Goal: Task Accomplishment & Management: Manage account settings

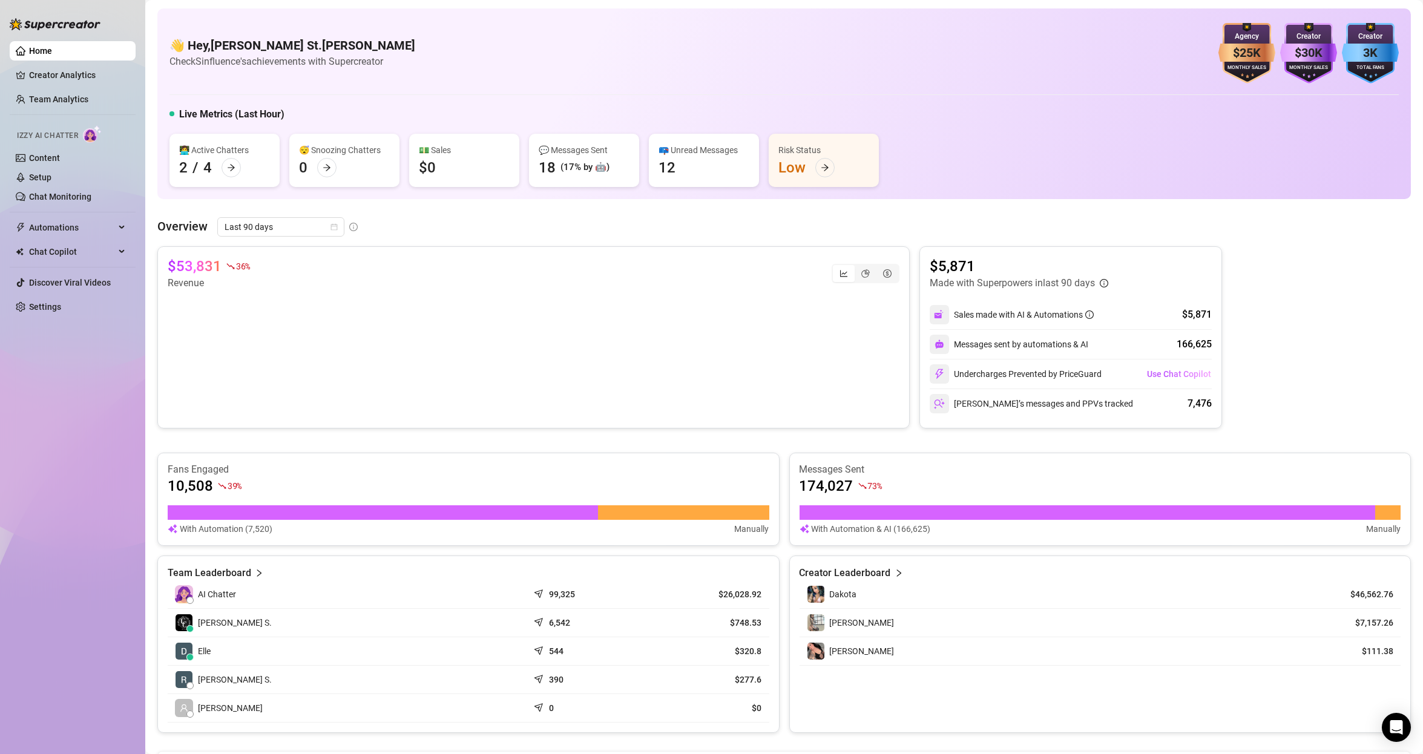
scroll to position [299, 0]
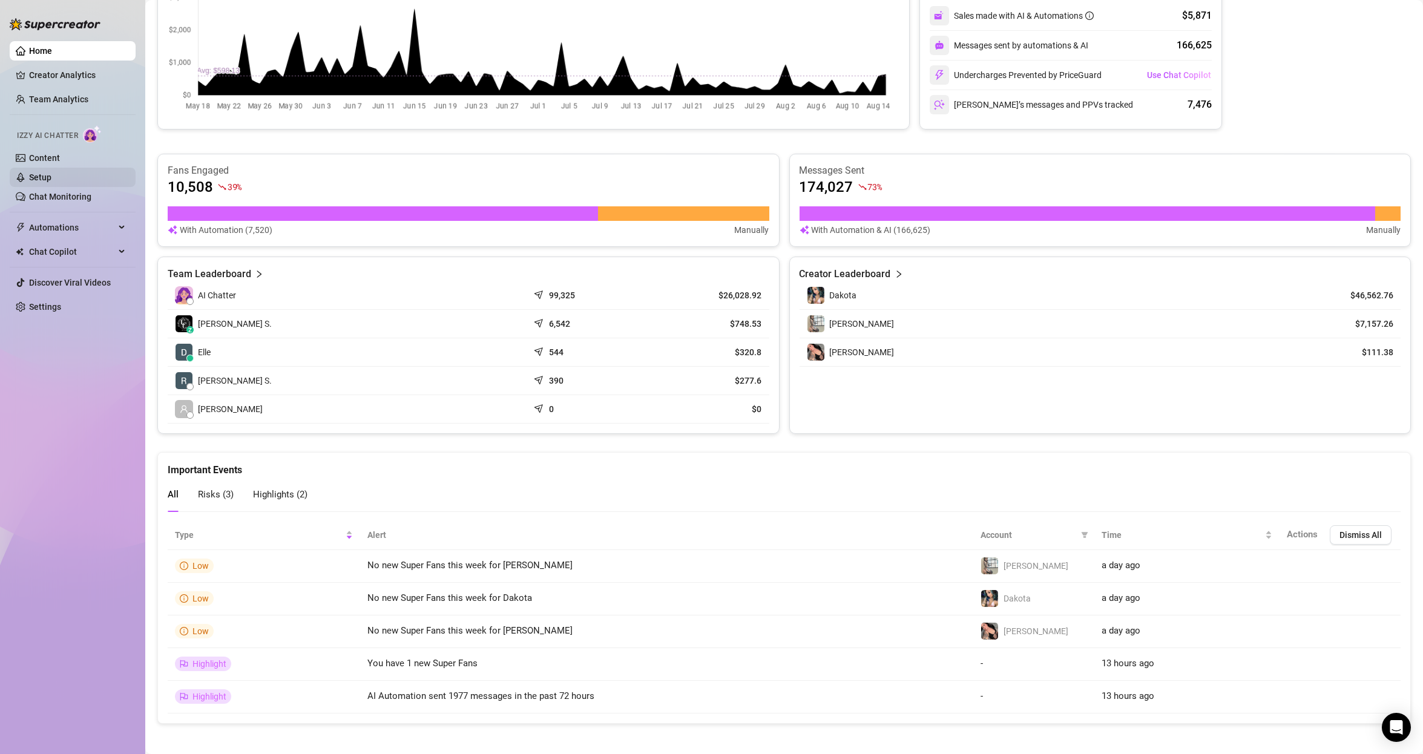
click at [51, 182] on link "Setup" at bounding box center [40, 177] width 22 height 10
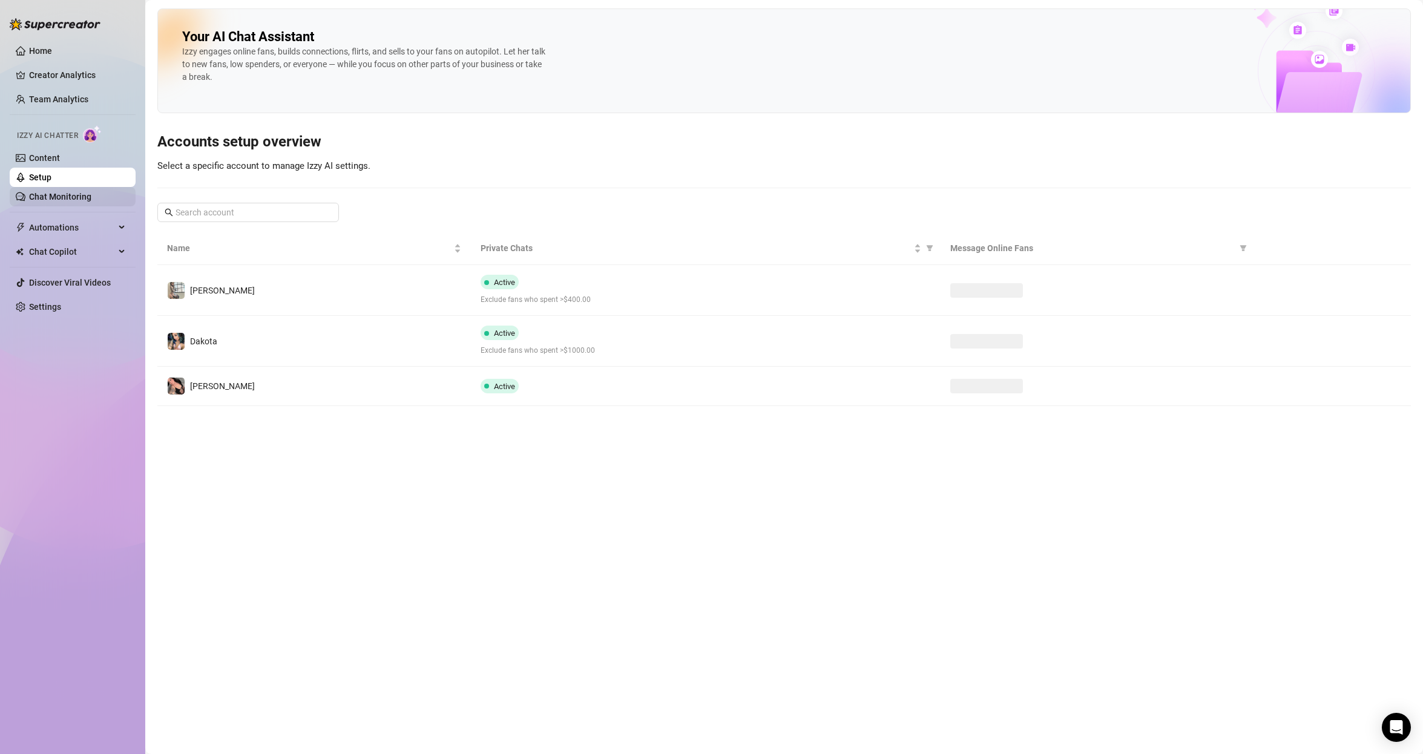
click at [72, 196] on link "Chat Monitoring" at bounding box center [60, 197] width 62 height 10
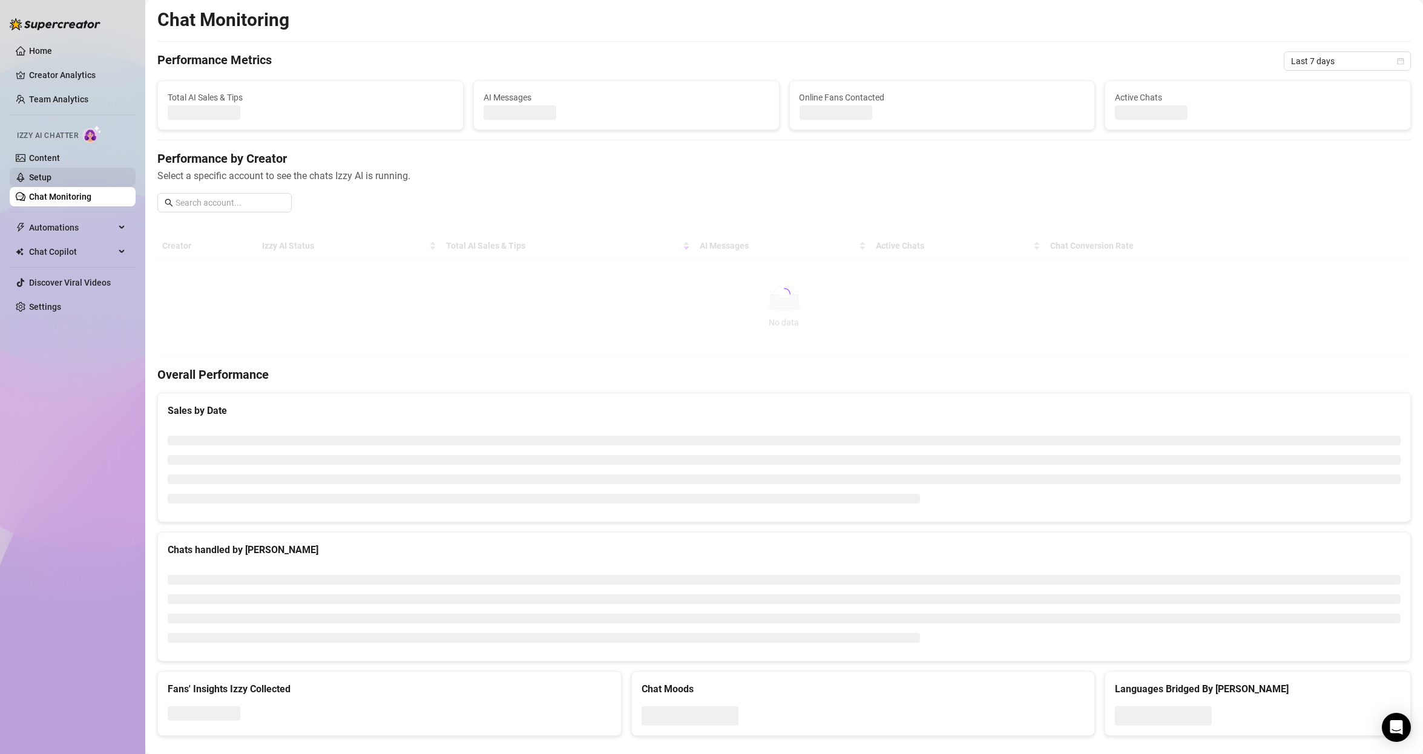
click at [51, 180] on link "Setup" at bounding box center [40, 177] width 22 height 10
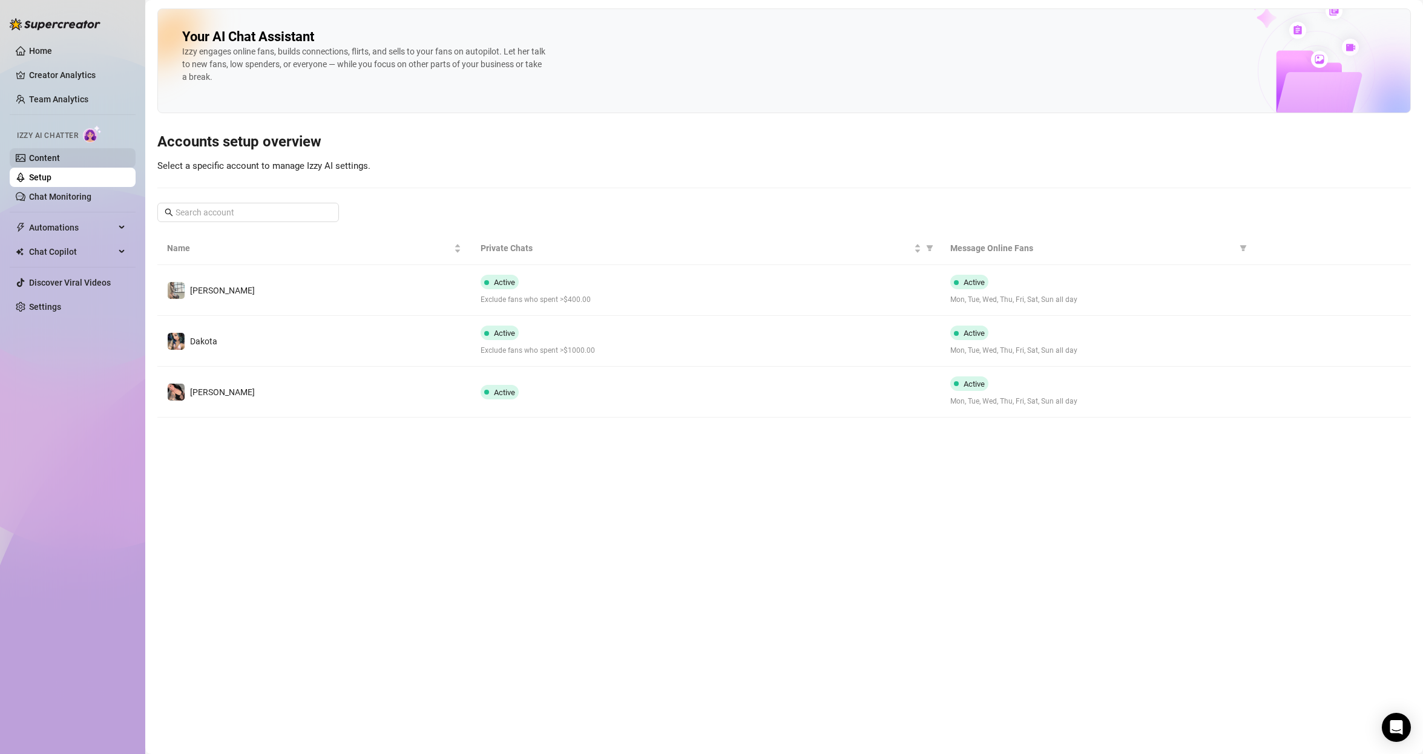
click at [45, 162] on link "Content" at bounding box center [44, 158] width 31 height 10
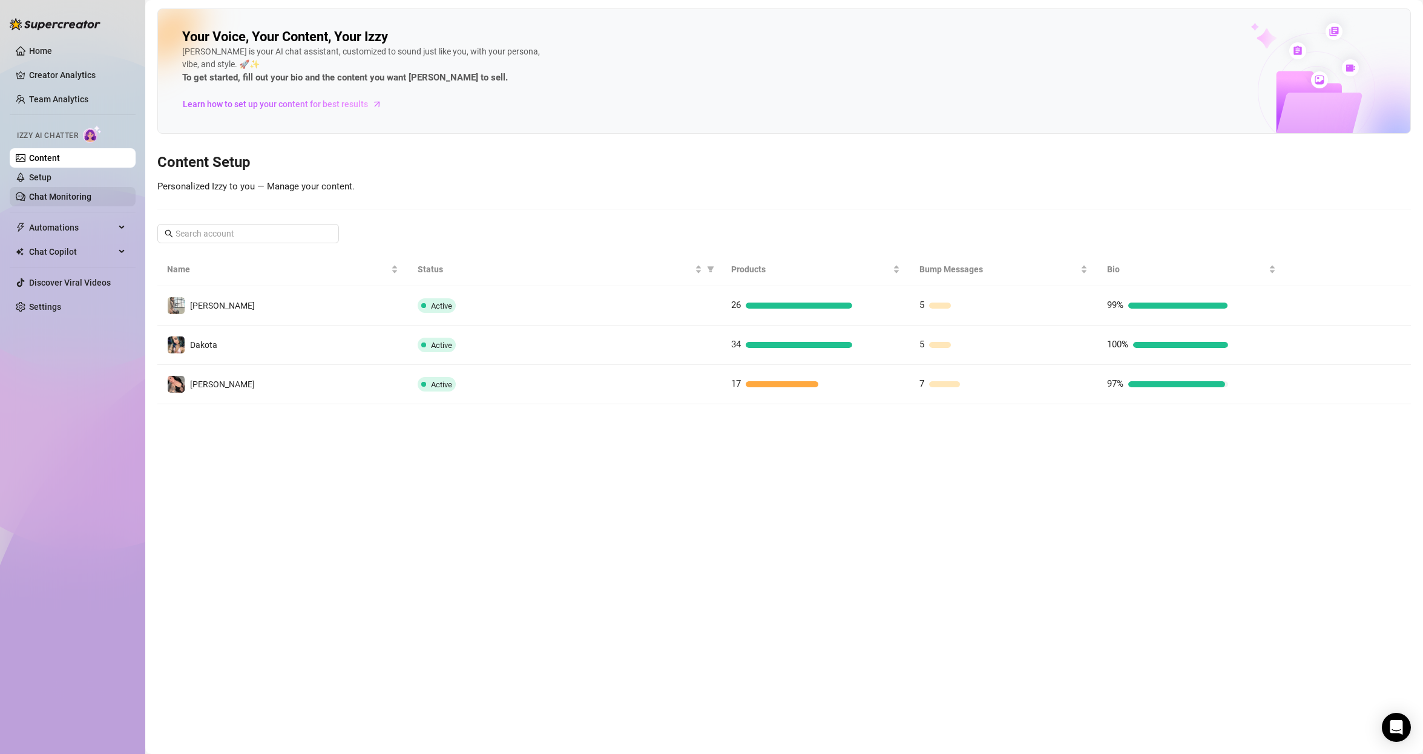
click at [49, 192] on link "Chat Monitoring" at bounding box center [60, 197] width 62 height 10
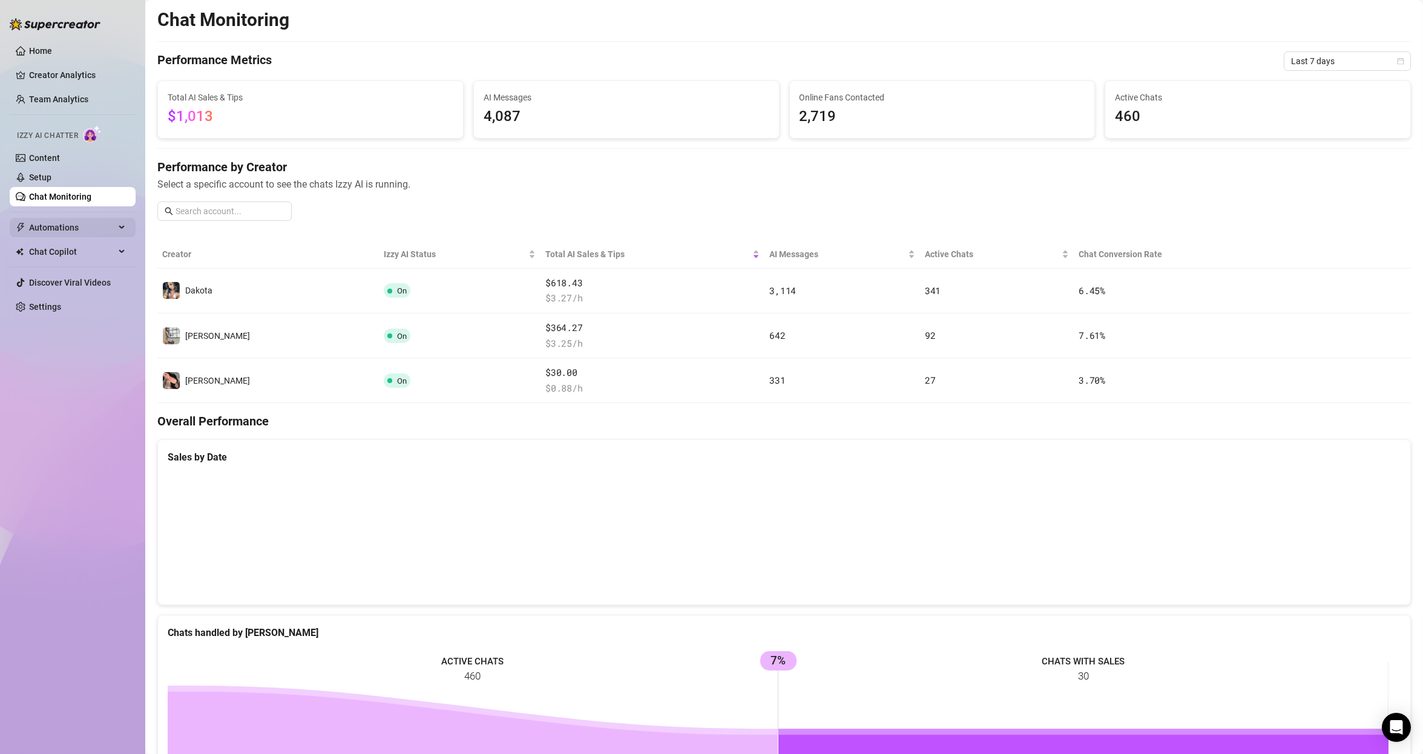
click at [52, 226] on span "Automations" at bounding box center [72, 227] width 86 height 19
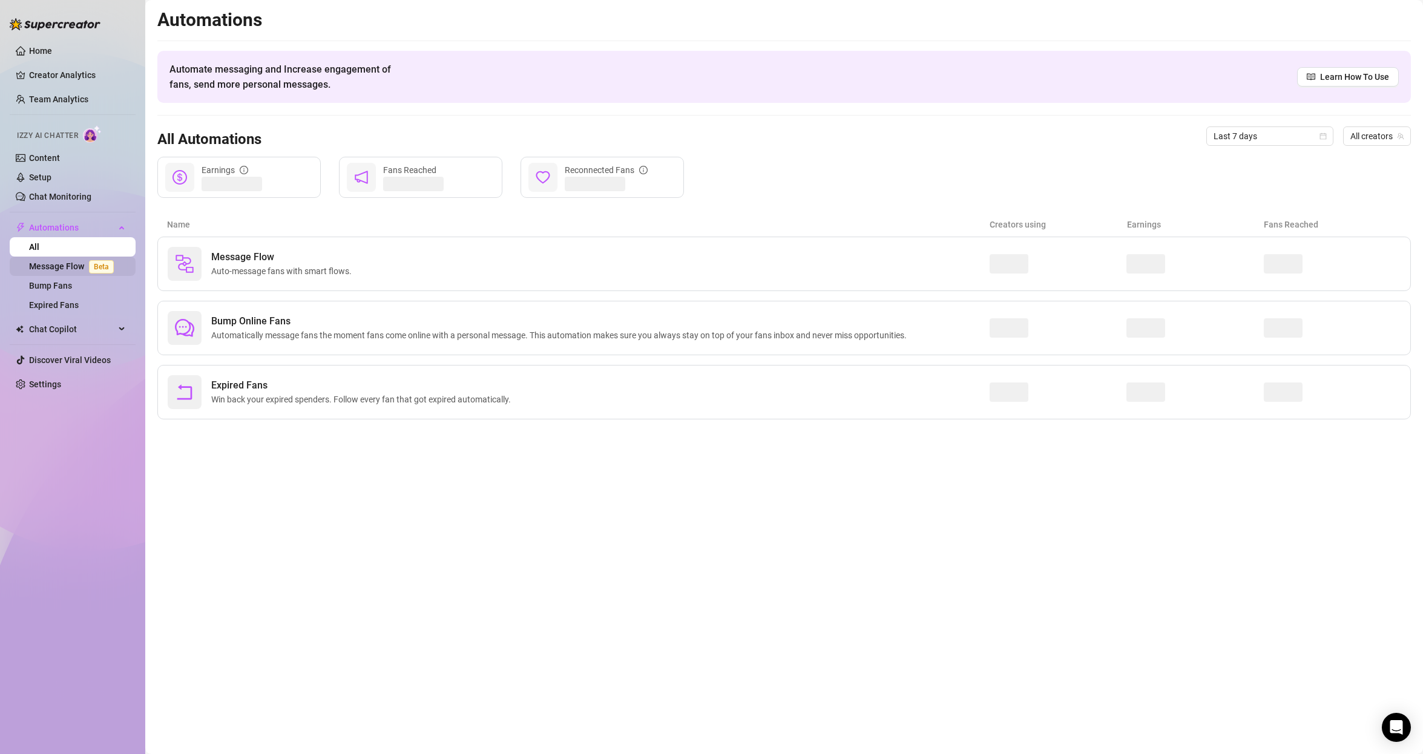
click at [51, 261] on link "Message Flow Beta" at bounding box center [74, 266] width 90 height 10
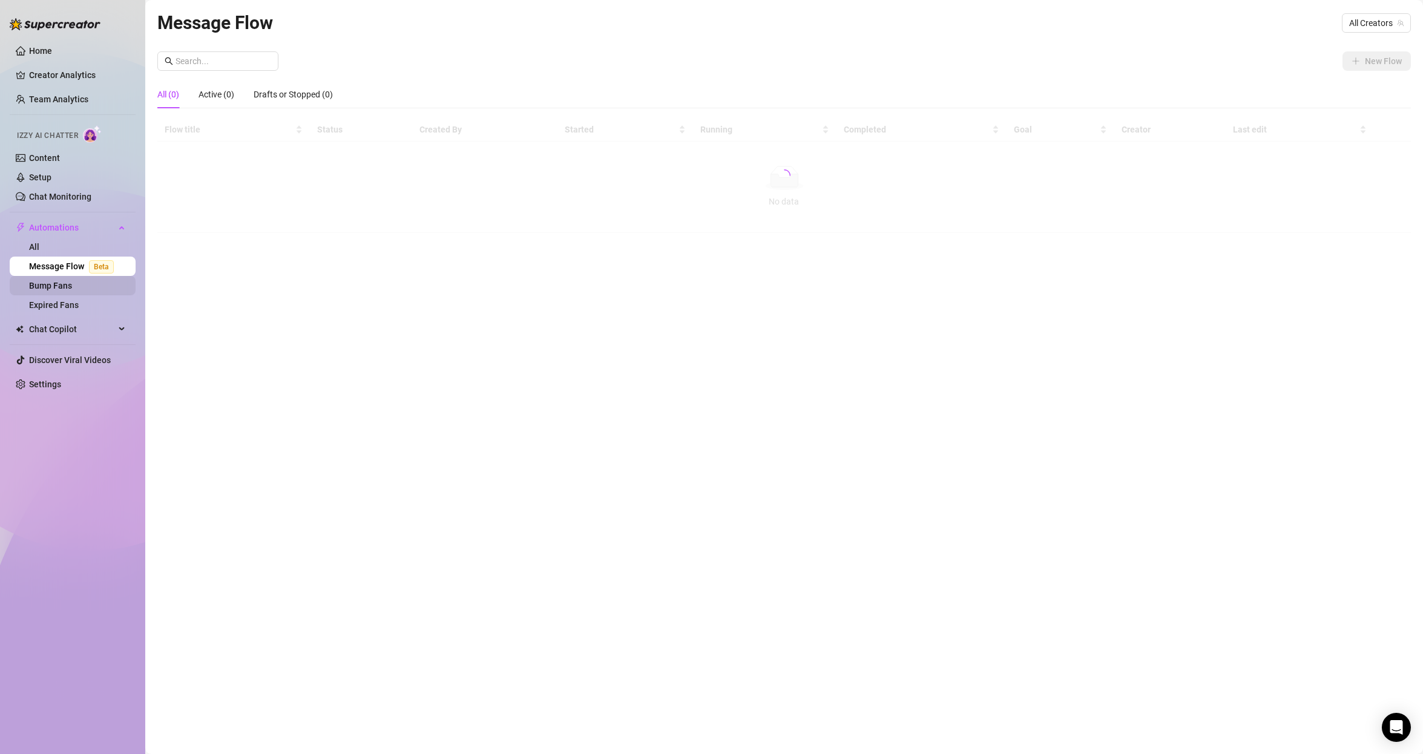
click at [72, 286] on link "Bump Fans" at bounding box center [50, 286] width 43 height 10
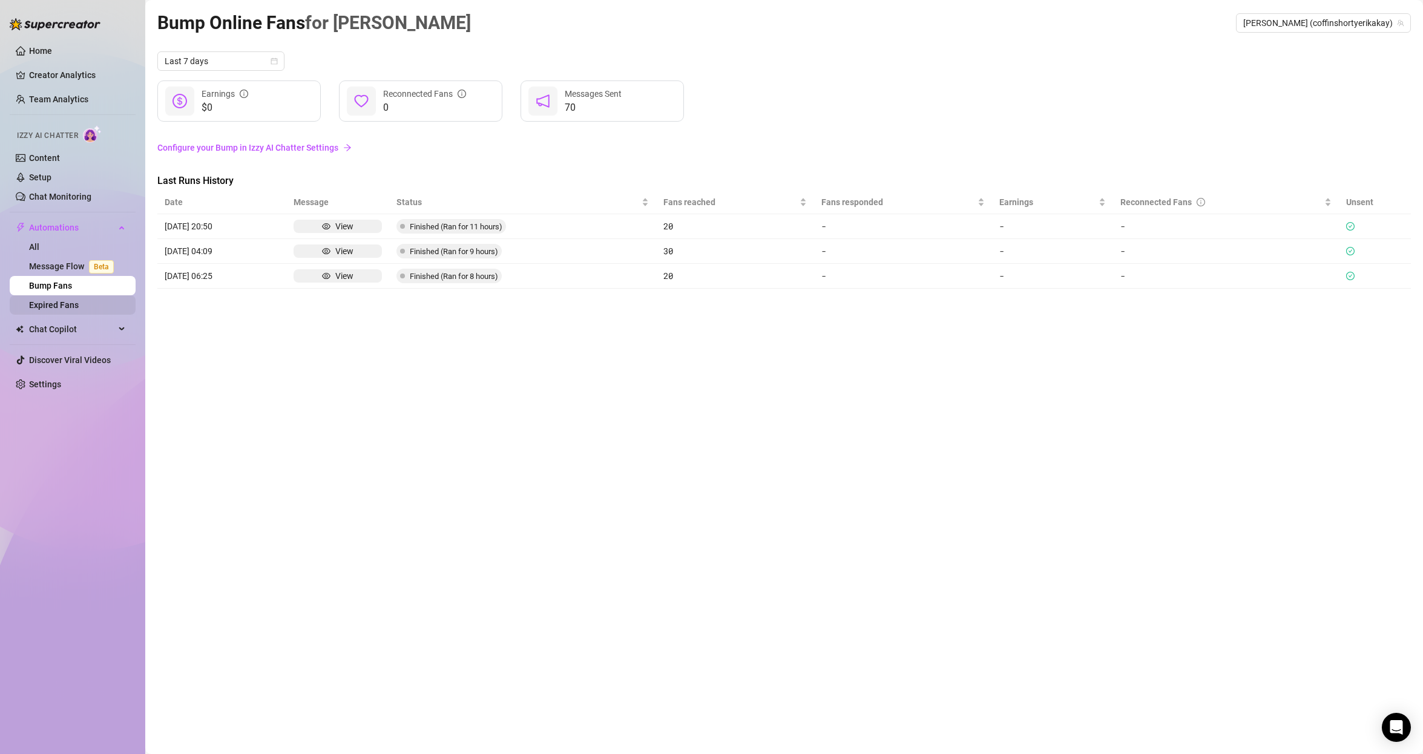
click at [79, 303] on link "Expired Fans" at bounding box center [54, 305] width 50 height 10
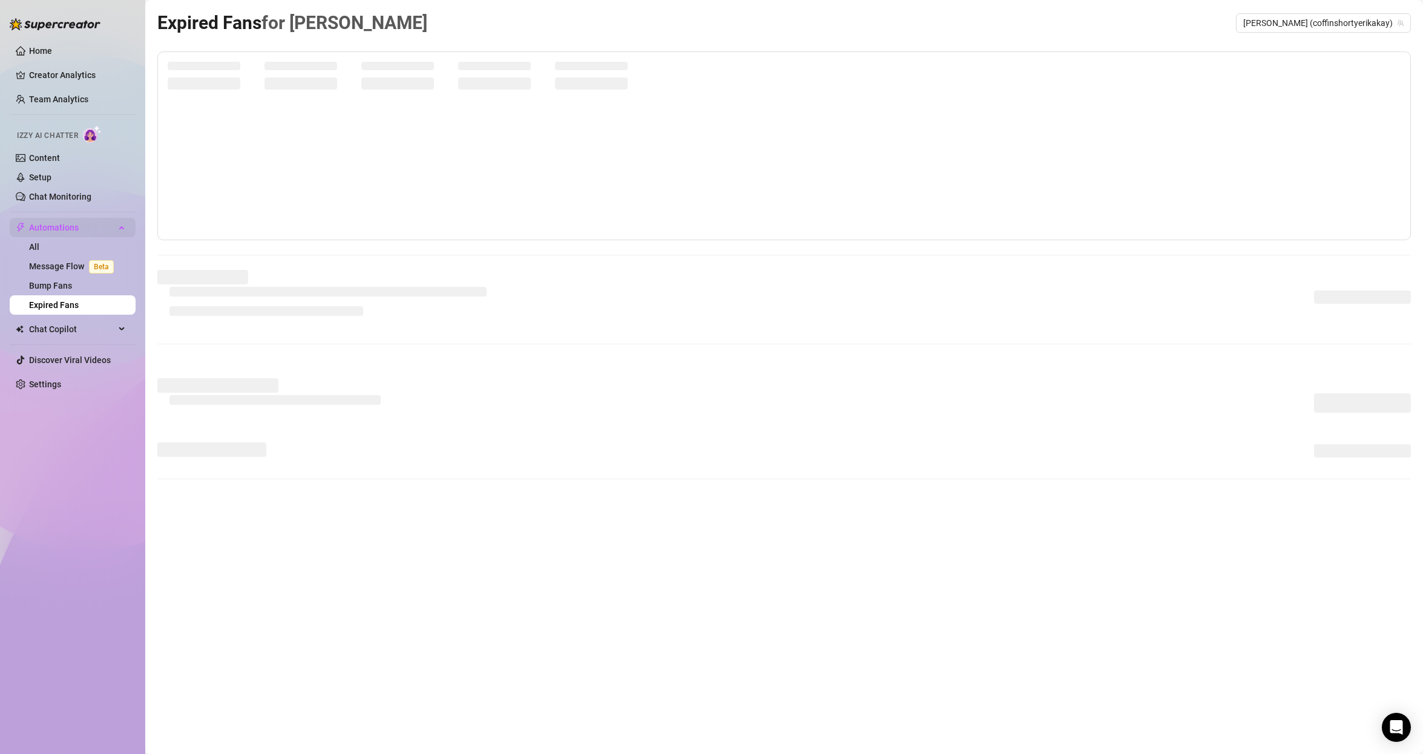
click at [48, 227] on span "Automations" at bounding box center [72, 227] width 86 height 19
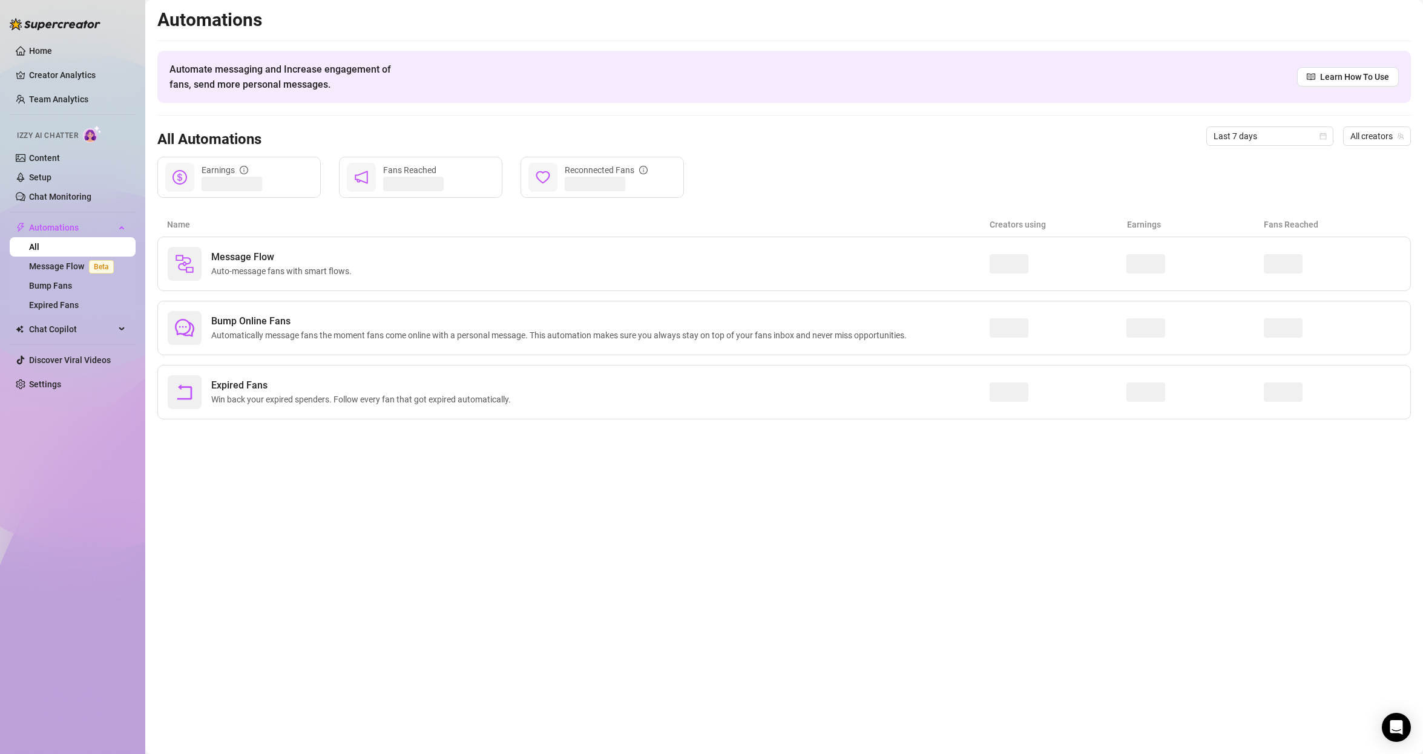
click at [41, 147] on div "Izzy AI Chatter" at bounding box center [71, 133] width 128 height 27
click at [46, 134] on span "Izzy AI Chatter" at bounding box center [47, 135] width 61 height 11
click at [47, 163] on link "Content" at bounding box center [44, 158] width 31 height 10
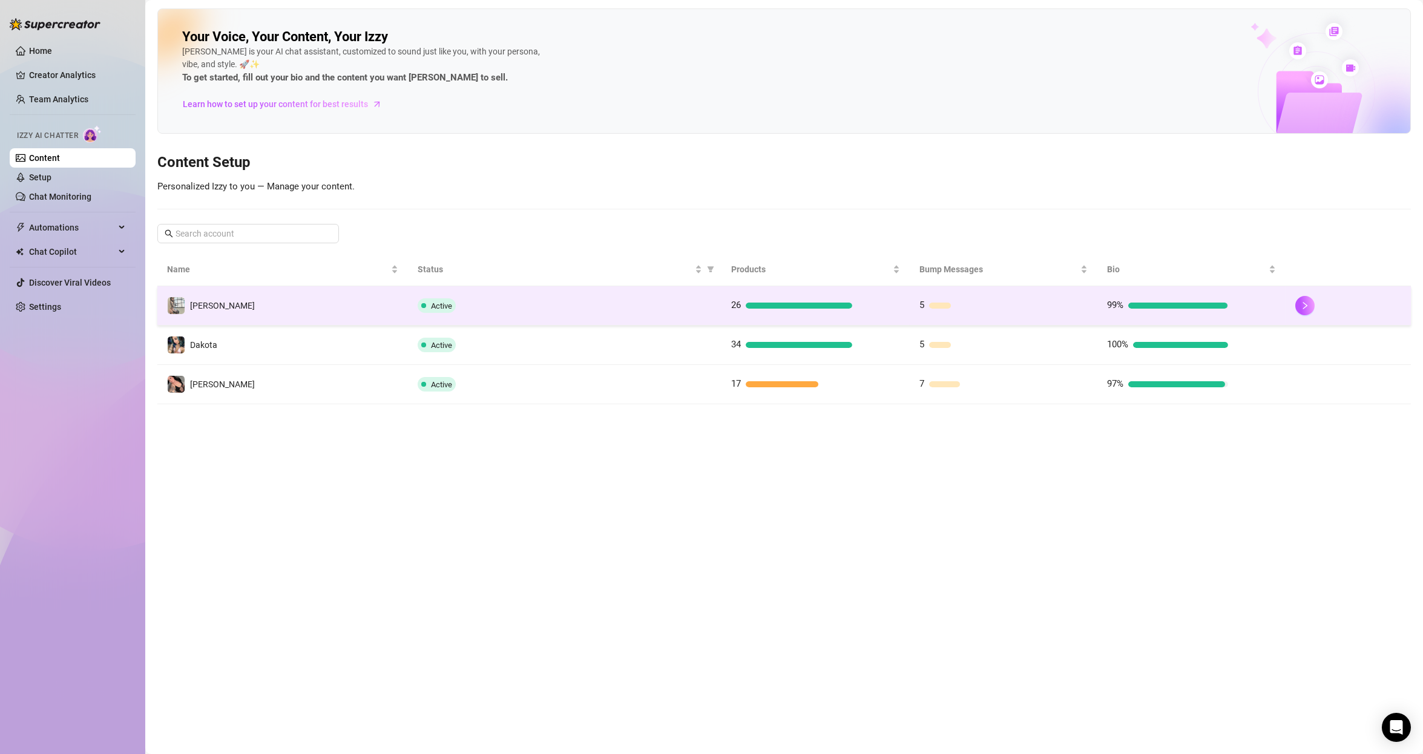
click at [287, 299] on td "[PERSON_NAME]" at bounding box center [282, 305] width 251 height 39
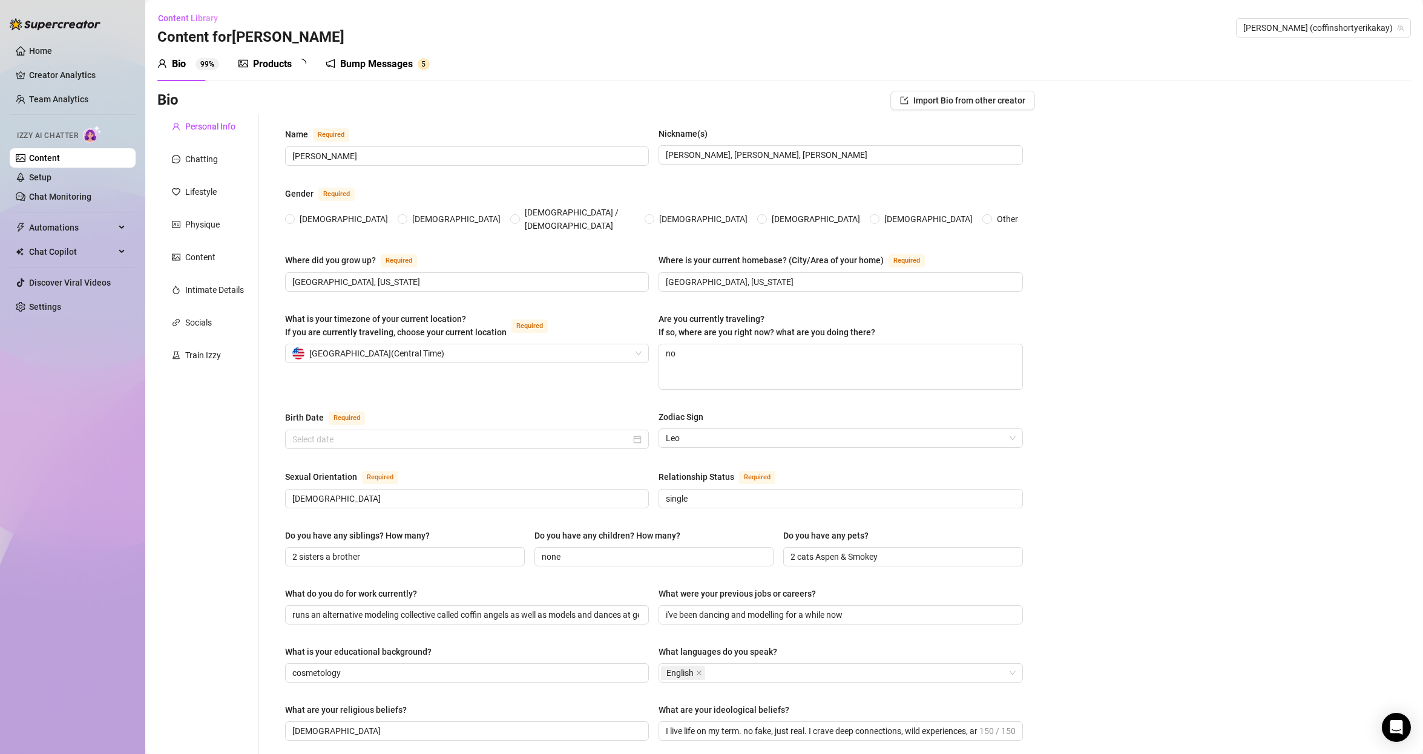
radio input "true"
type input "[DATE]"
click at [212, 160] on div "Chatting" at bounding box center [201, 158] width 33 height 13
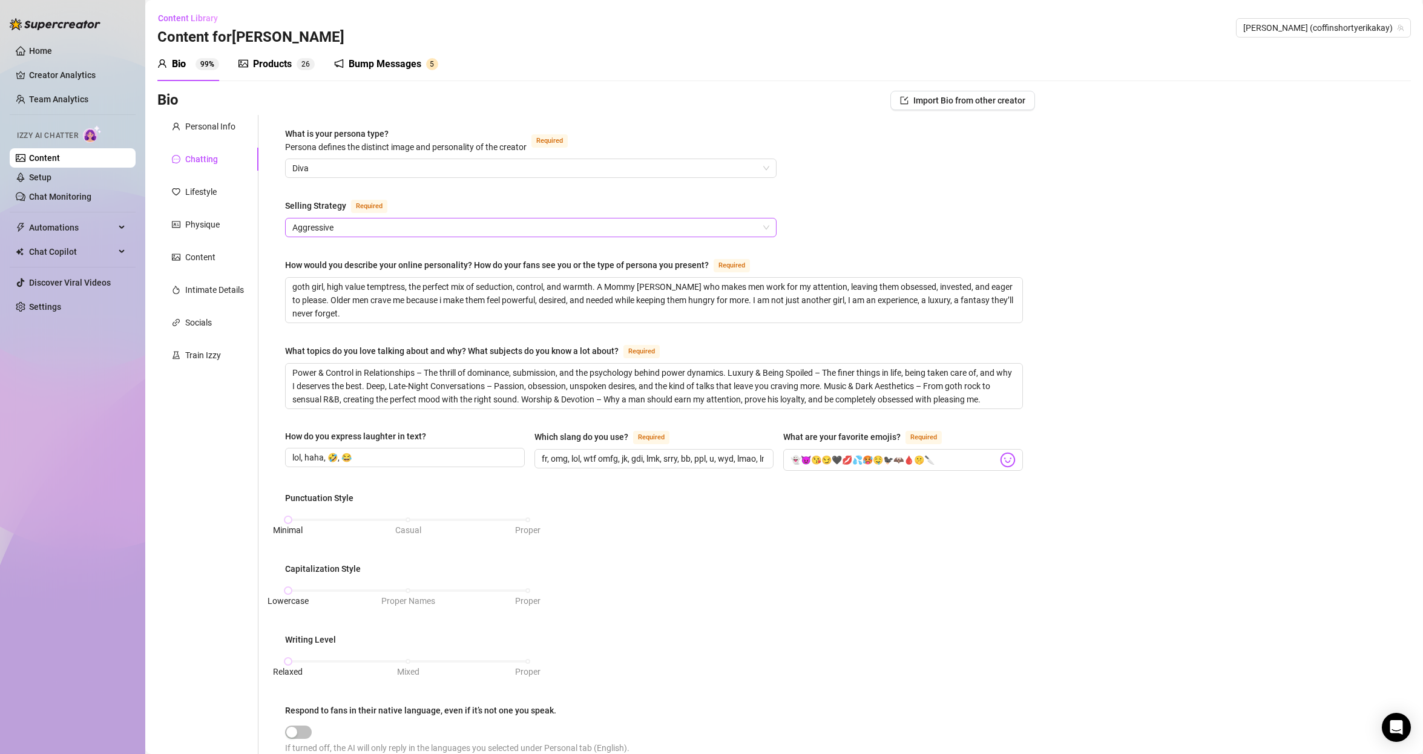
click at [388, 222] on span "Aggressive" at bounding box center [530, 227] width 477 height 18
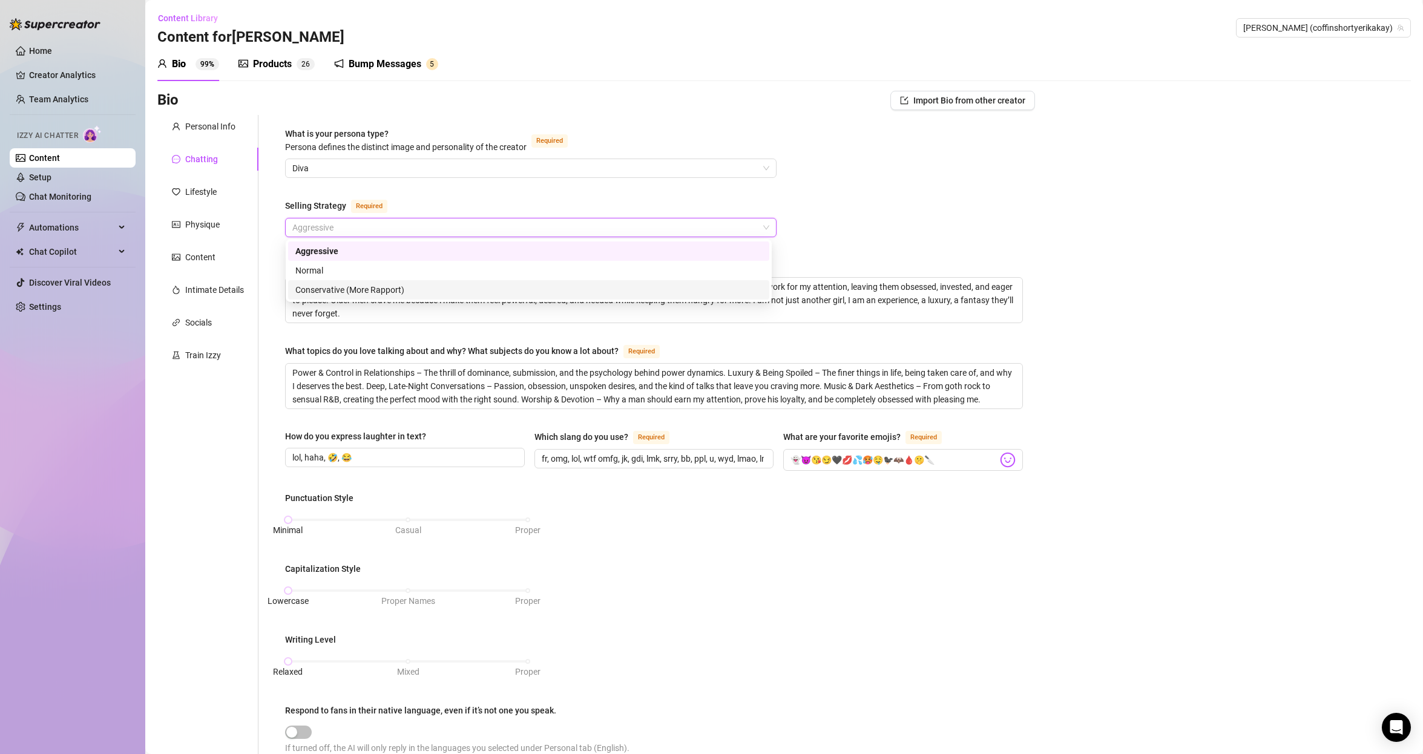
click at [382, 290] on div "Conservative (More Rapport)" at bounding box center [528, 289] width 467 height 13
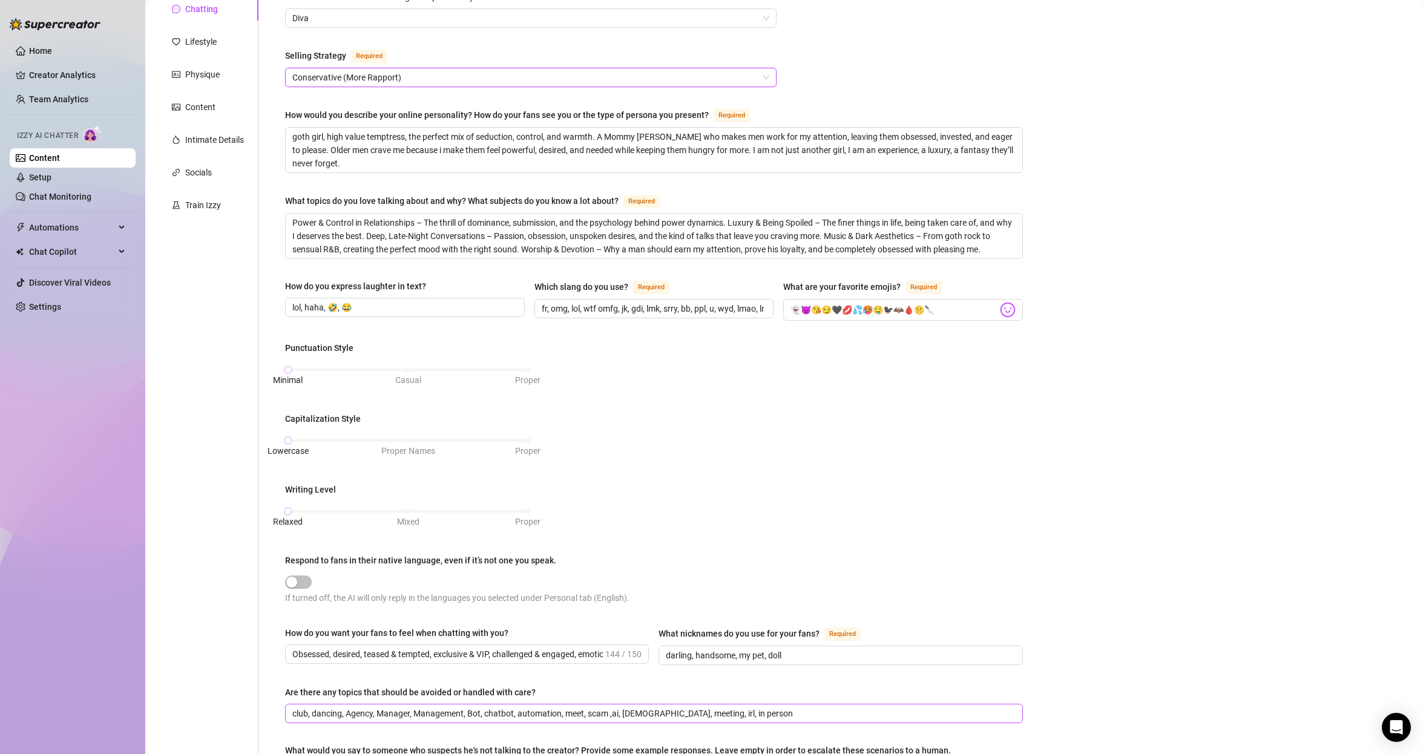
scroll to position [329, 0]
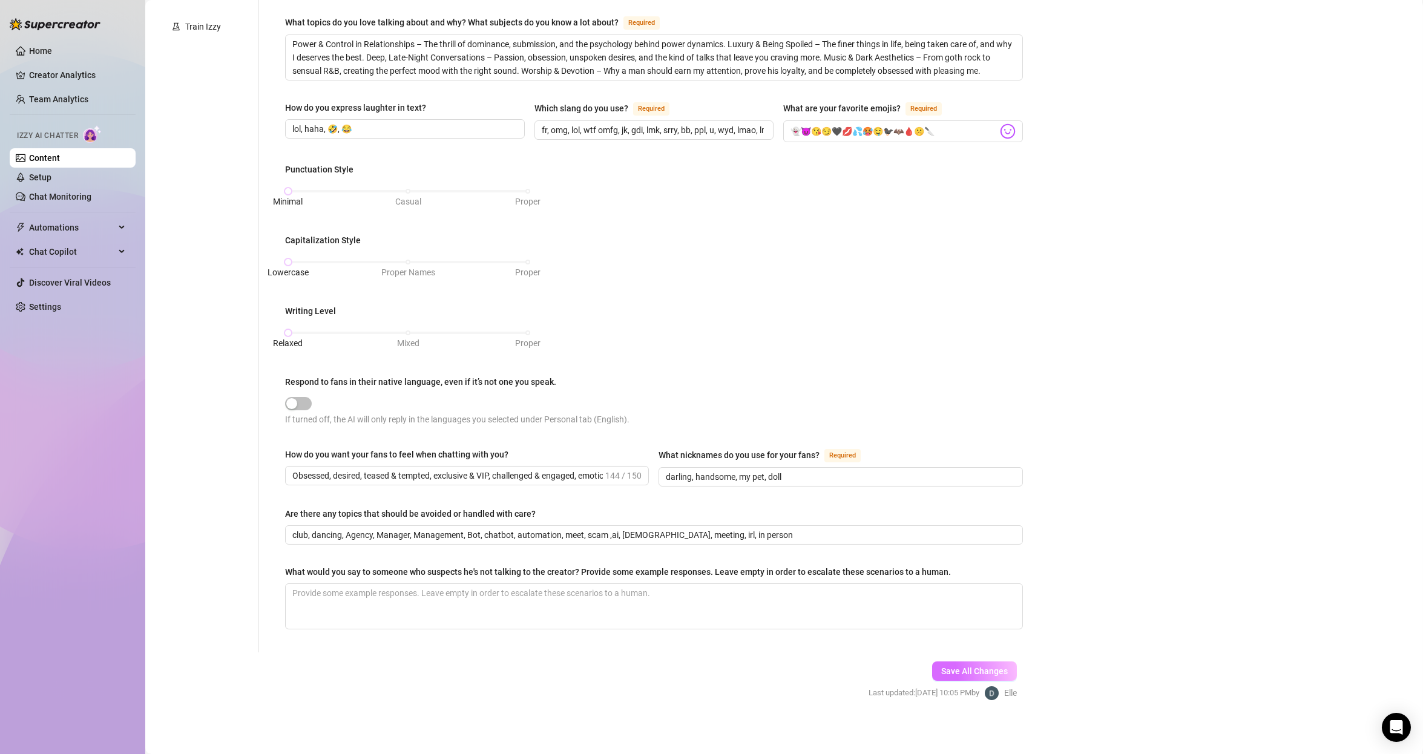
click at [978, 667] on span "Save All Changes" at bounding box center [974, 671] width 67 height 10
click at [947, 668] on span "Save All Changes" at bounding box center [974, 671] width 67 height 10
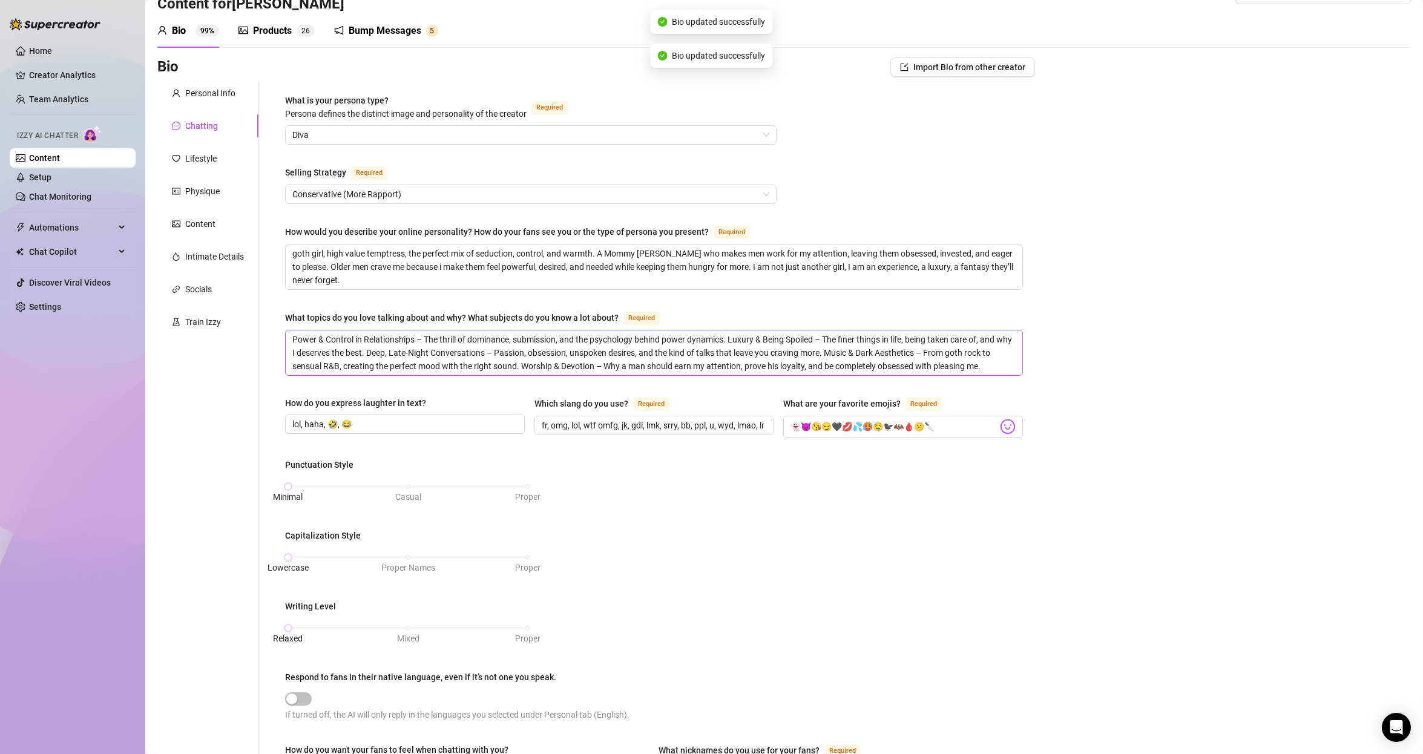
scroll to position [0, 0]
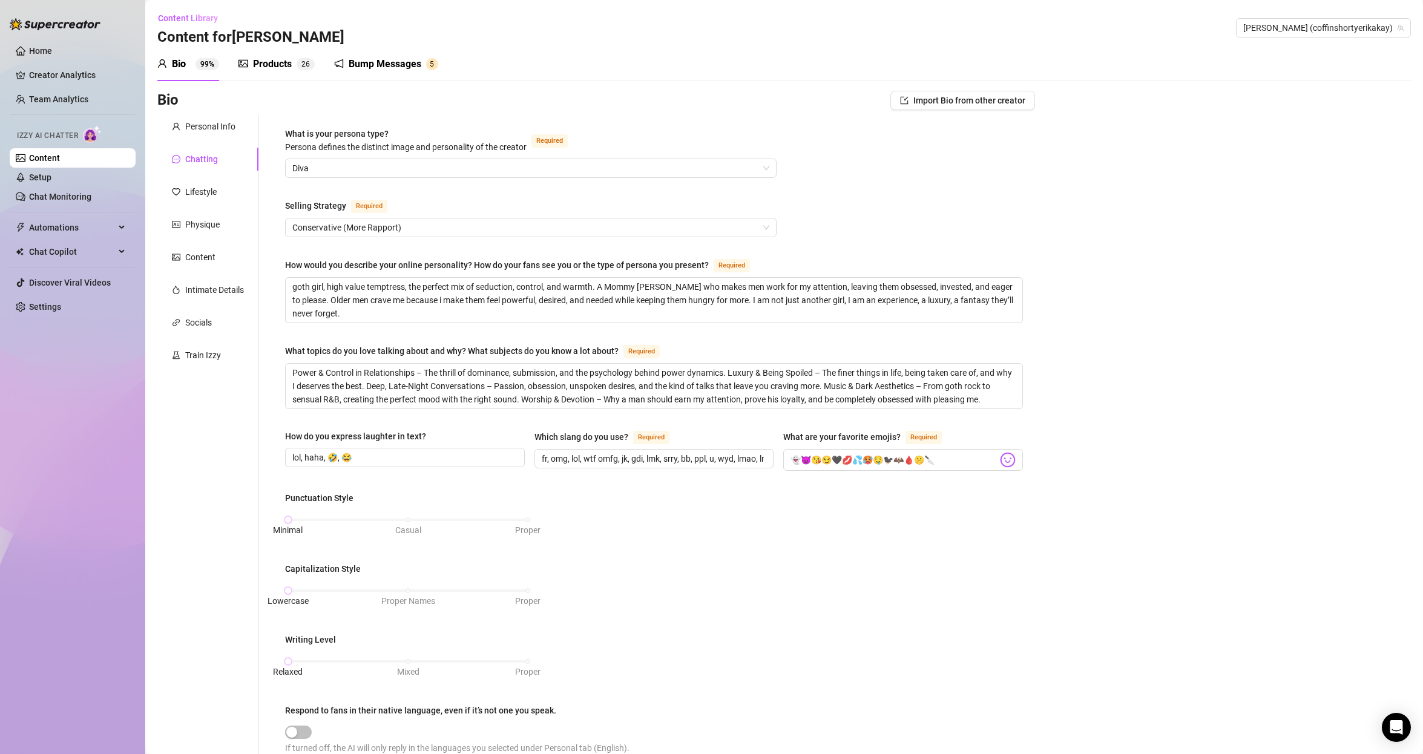
click at [60, 154] on link "Content" at bounding box center [44, 158] width 31 height 10
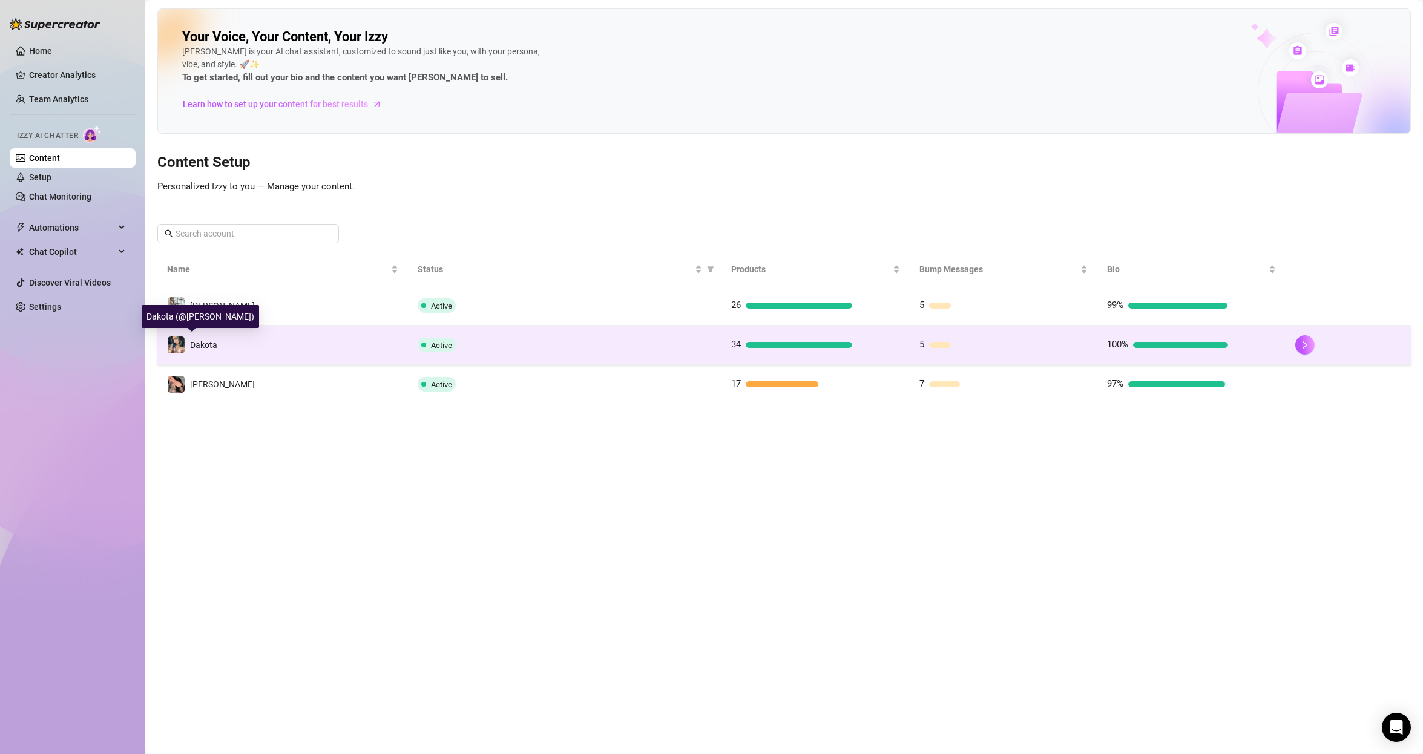
click at [199, 352] on div "Dakota" at bounding box center [192, 345] width 50 height 18
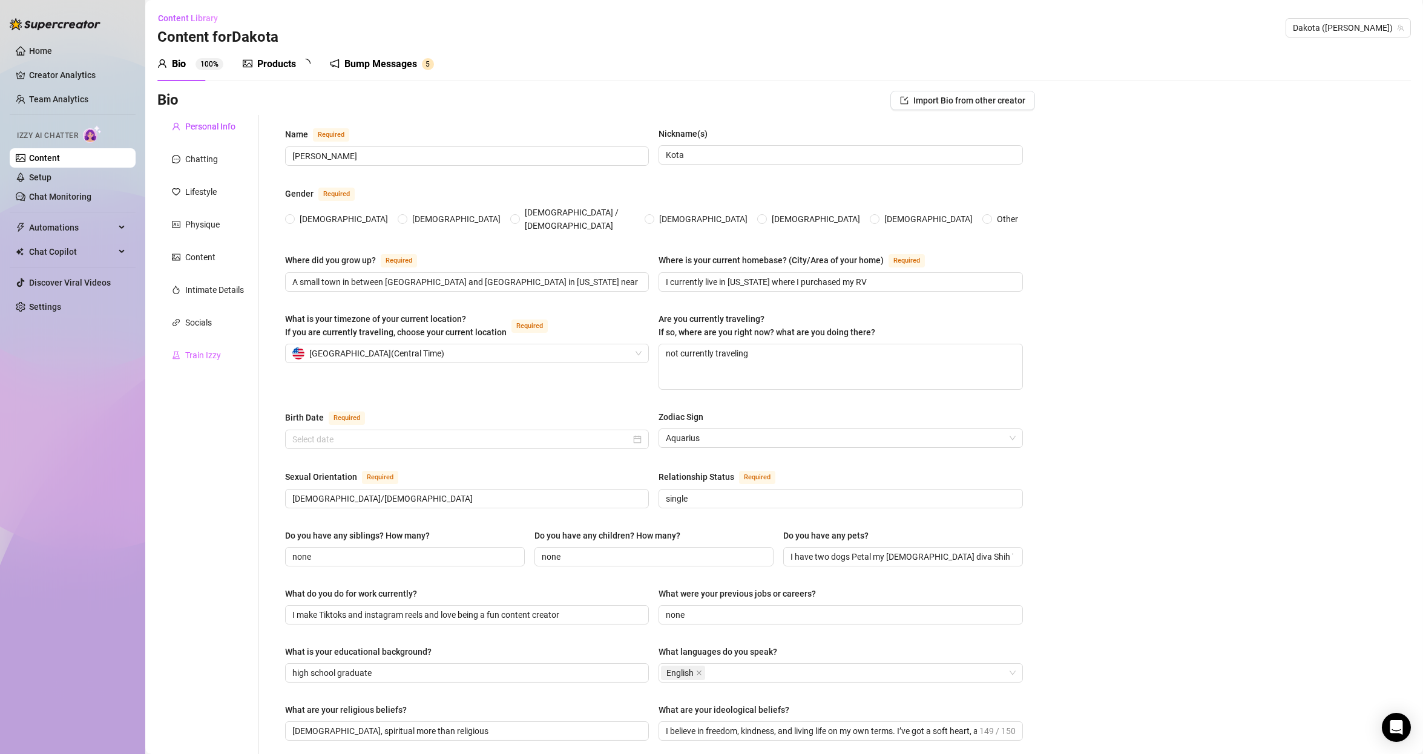
radio input "true"
type input "[DATE]"
click at [208, 157] on div "Chatting" at bounding box center [201, 158] width 33 height 13
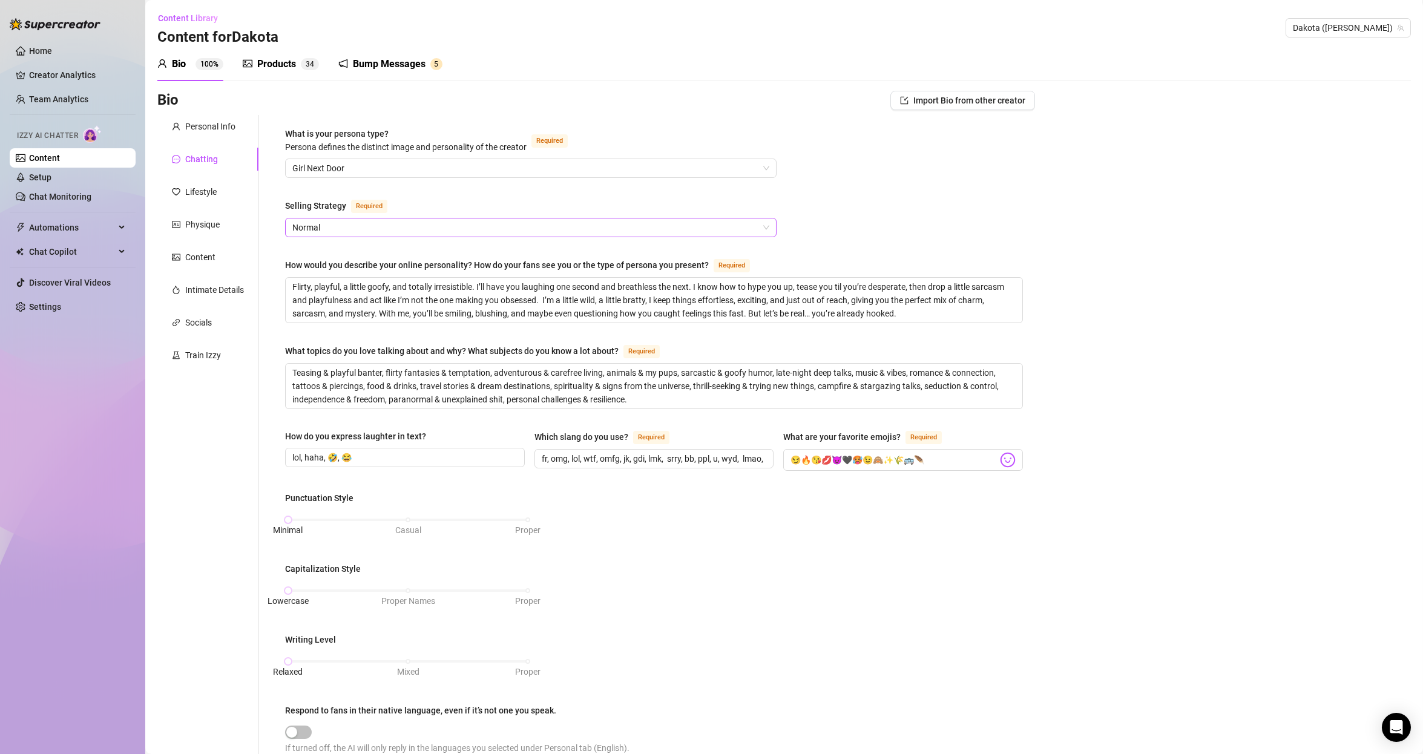
click at [375, 218] on span "Normal" at bounding box center [530, 227] width 477 height 18
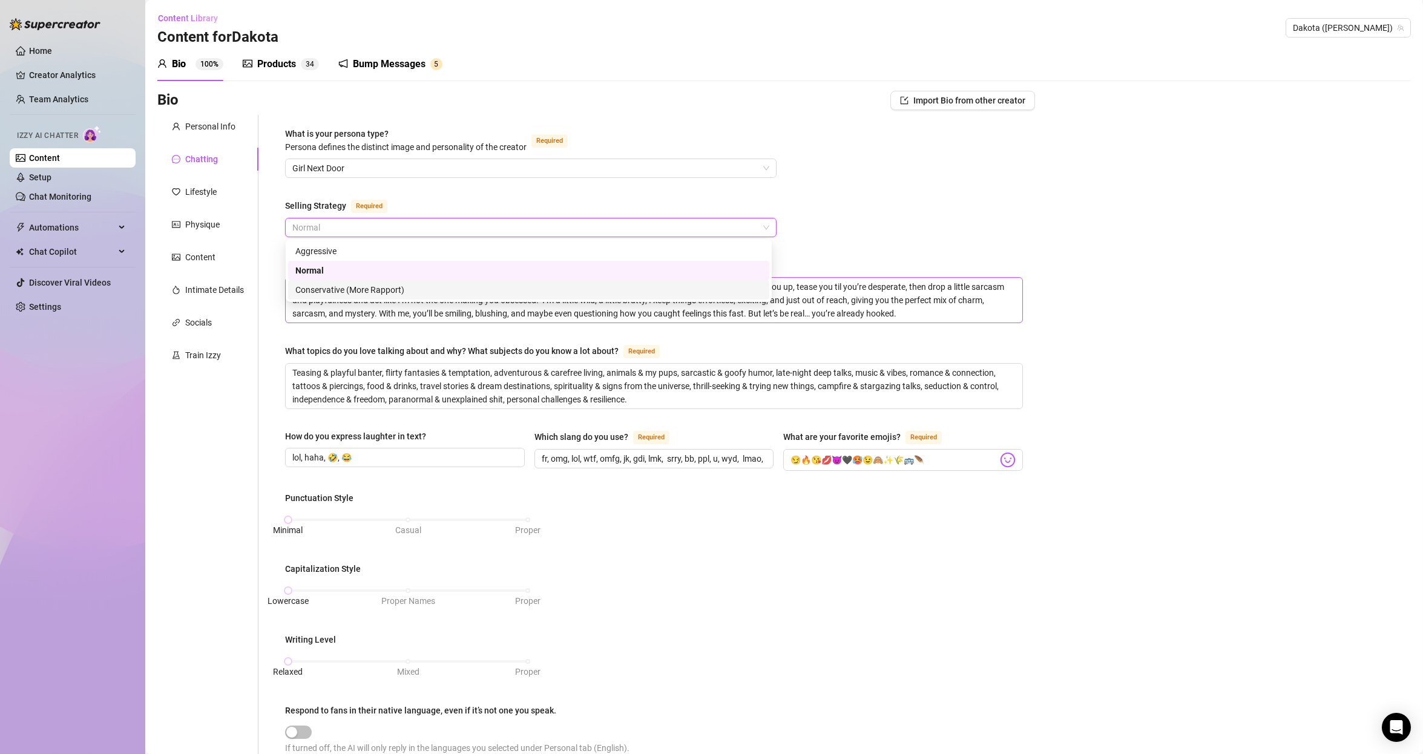
click at [367, 295] on div "Conservative (More Rapport)" at bounding box center [528, 289] width 467 height 13
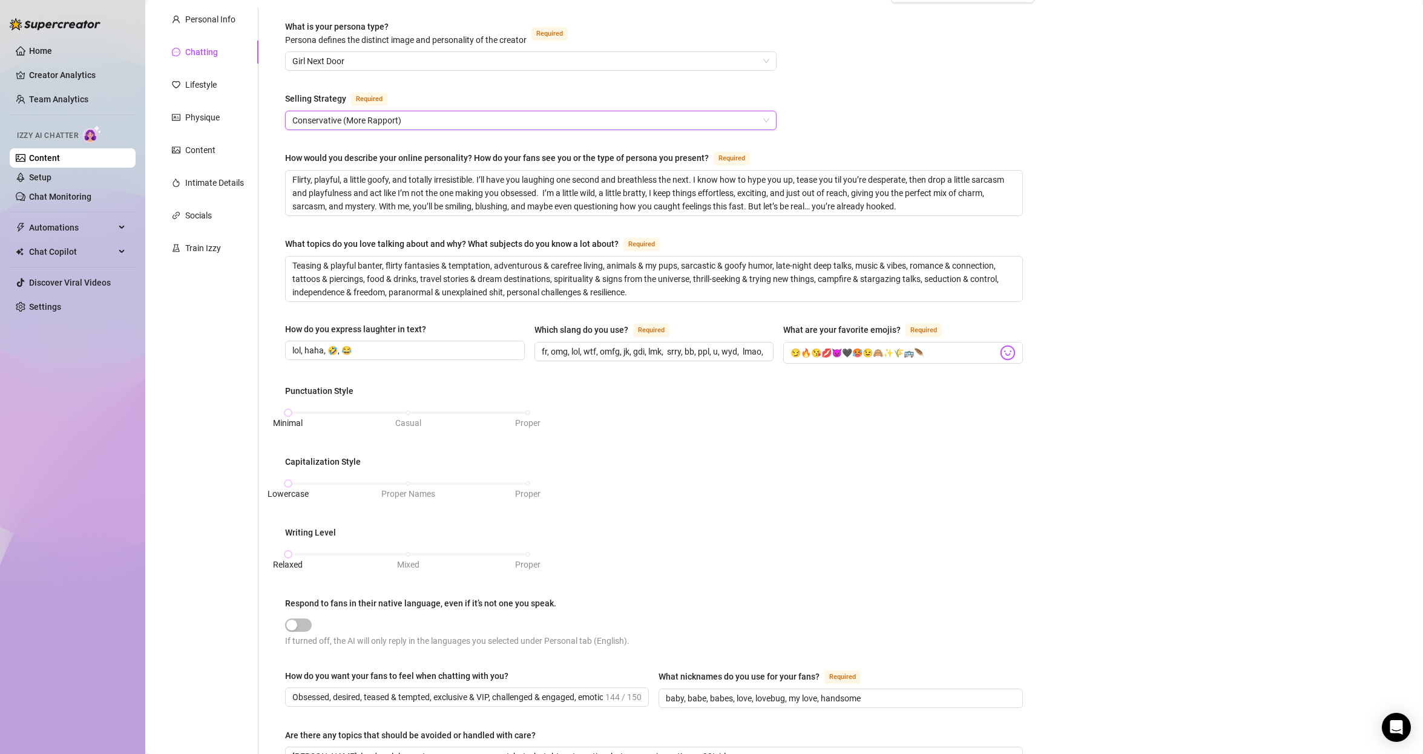
scroll to position [329, 0]
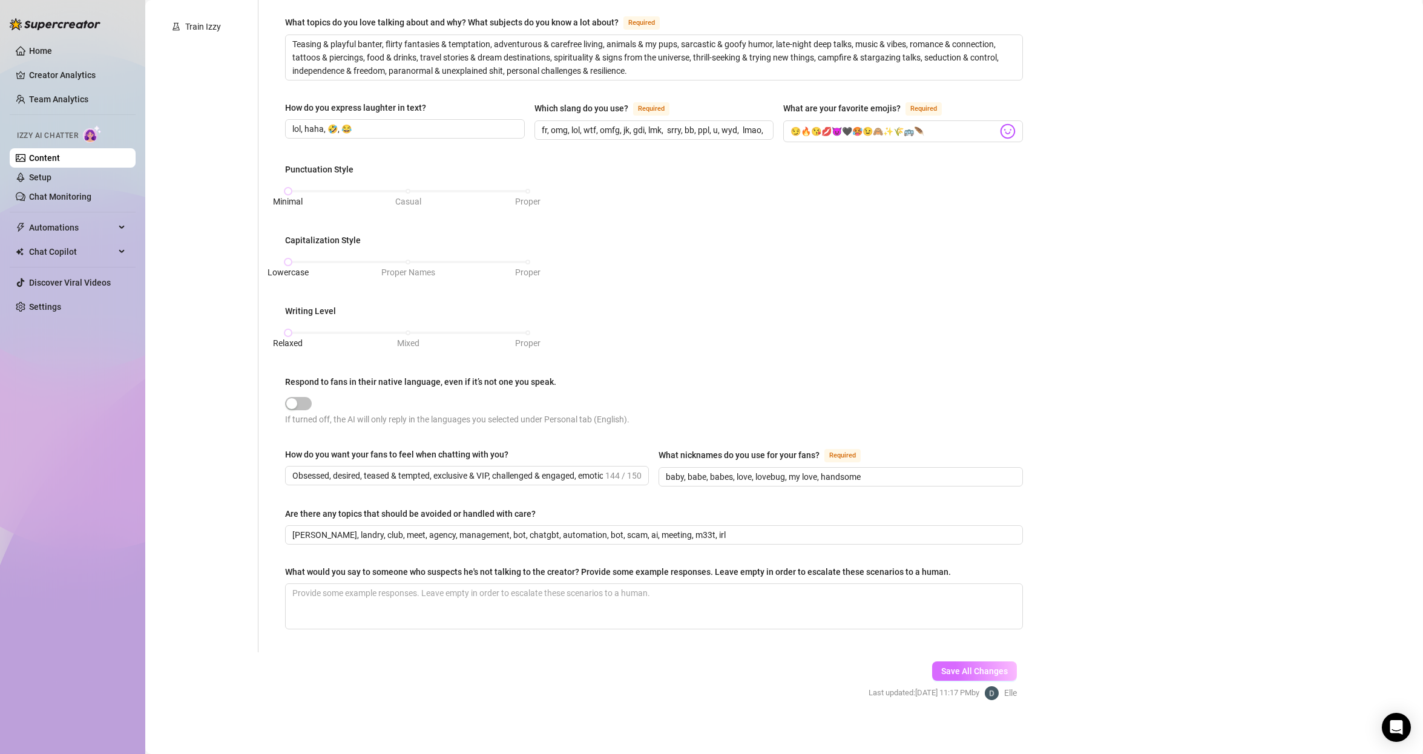
click at [982, 669] on span "Save All Changes" at bounding box center [974, 671] width 67 height 10
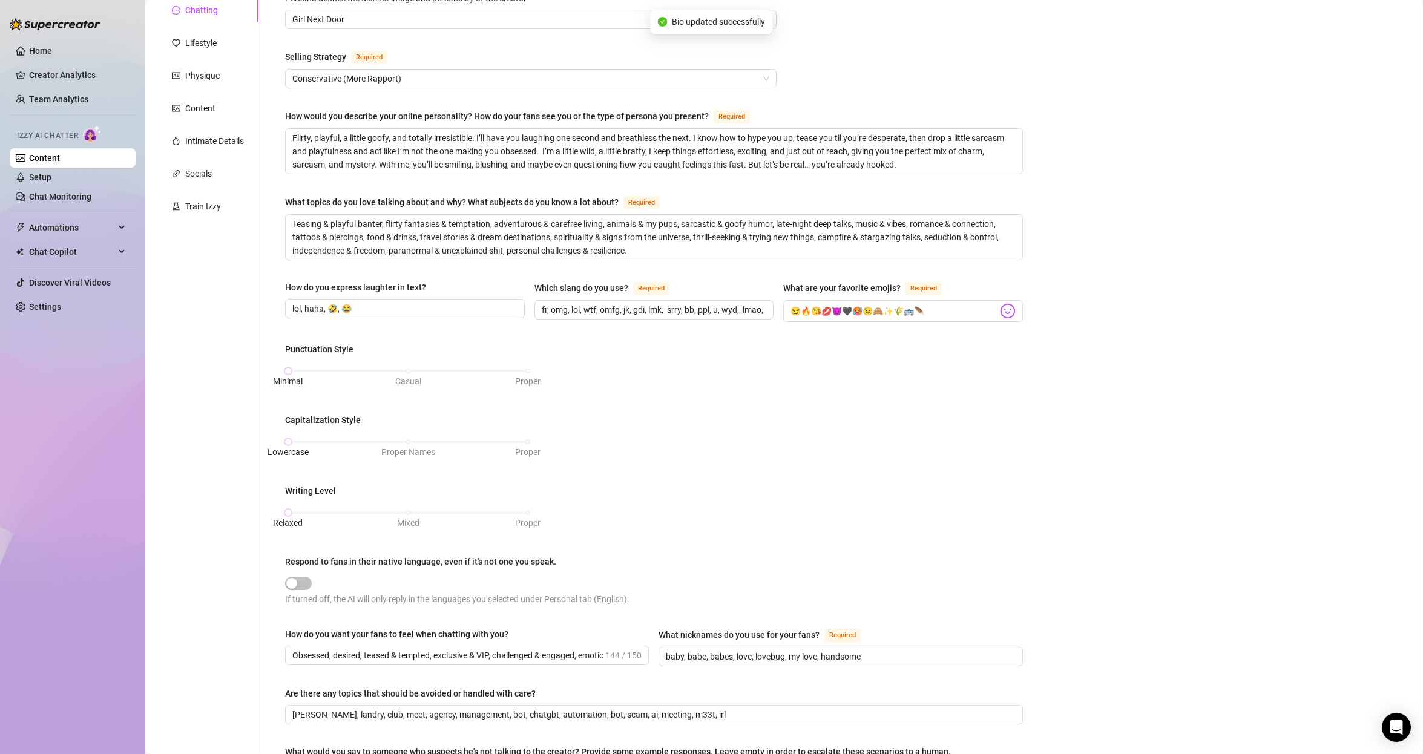
scroll to position [0, 0]
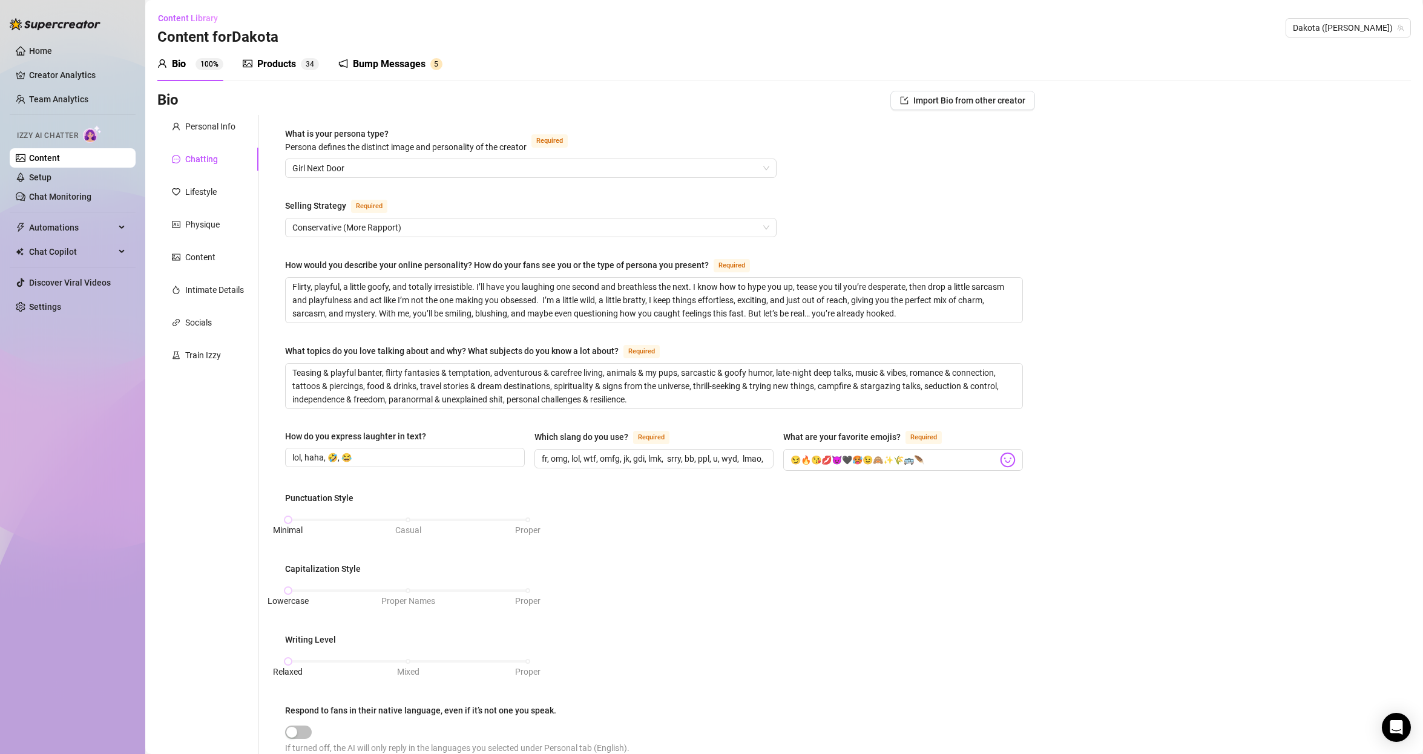
click at [30, 153] on link "Content" at bounding box center [44, 158] width 31 height 10
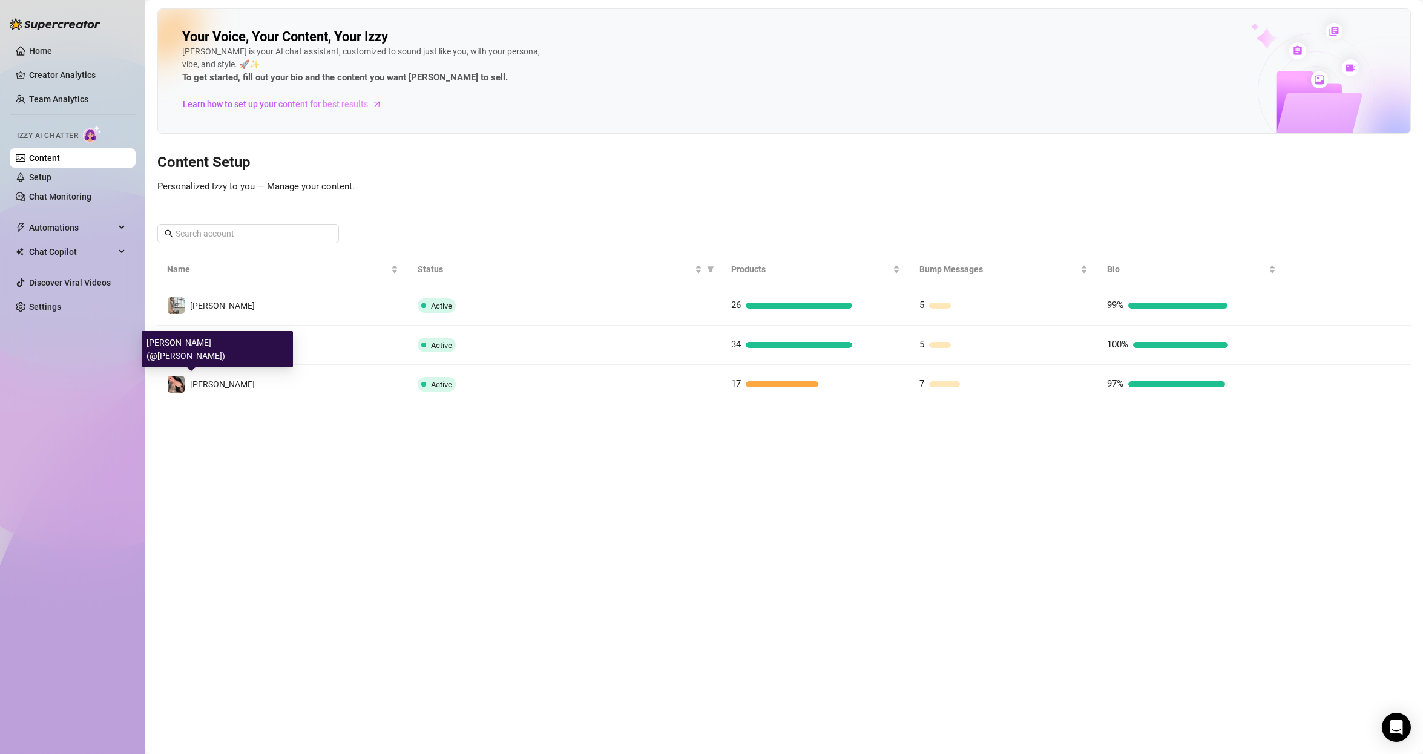
click at [195, 384] on span "[PERSON_NAME]" at bounding box center [222, 384] width 65 height 10
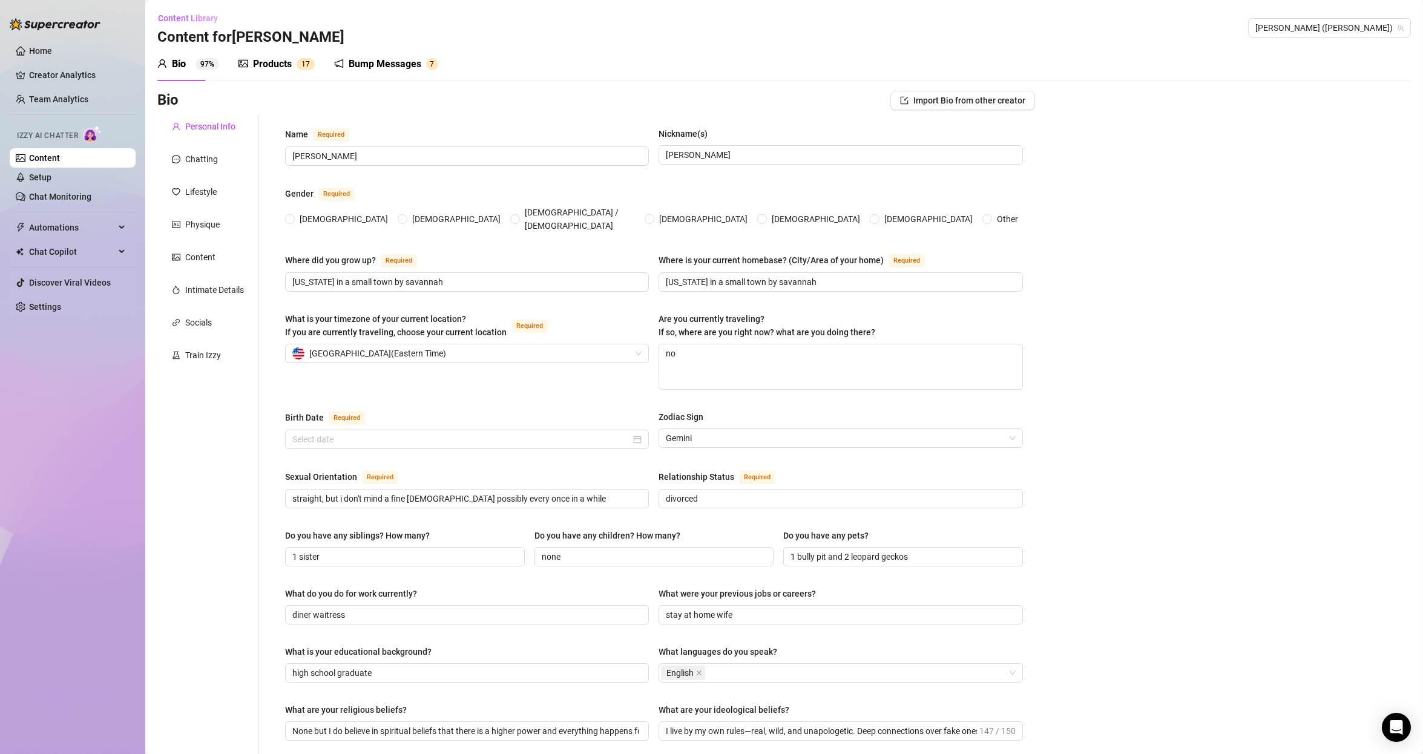
radio input "true"
type input "[DATE]"
click at [201, 166] on div "Chatting" at bounding box center [207, 159] width 101 height 23
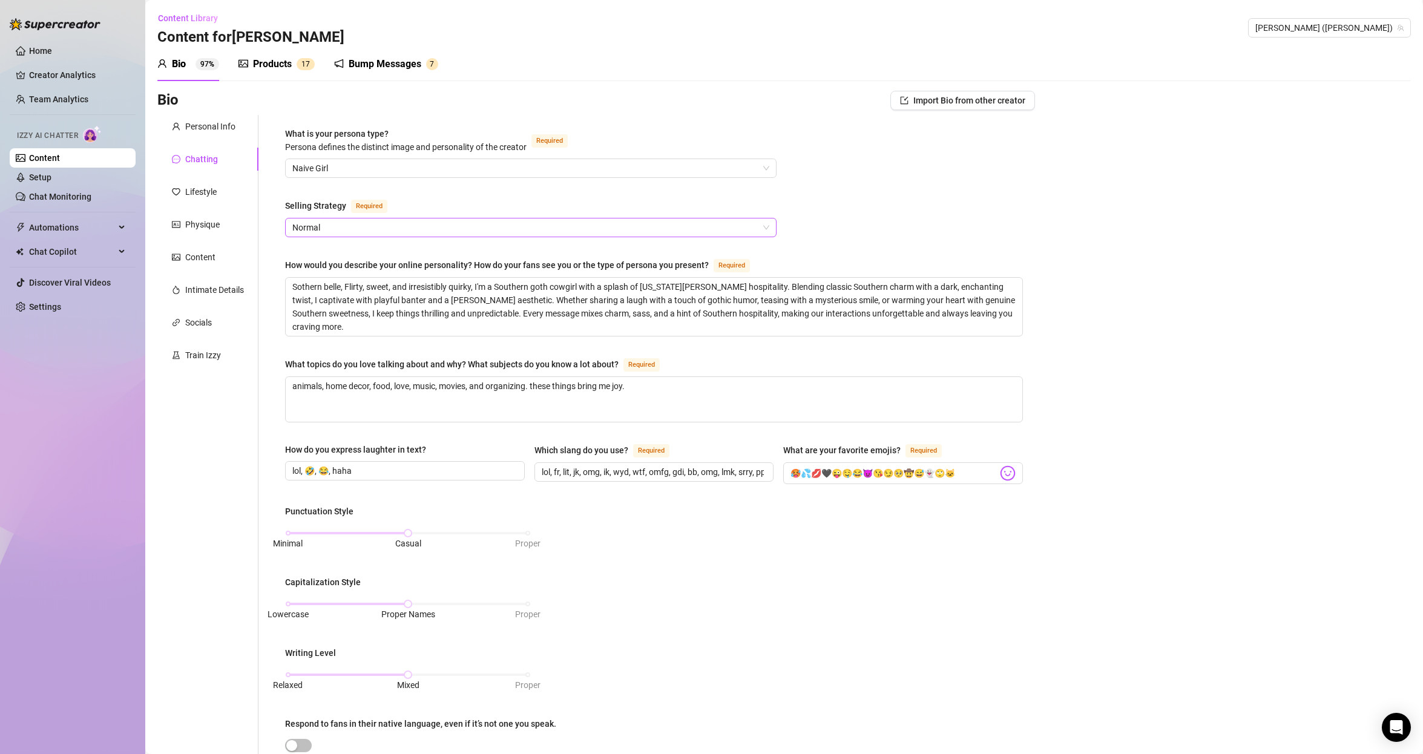
click at [407, 220] on span "Normal" at bounding box center [530, 227] width 477 height 18
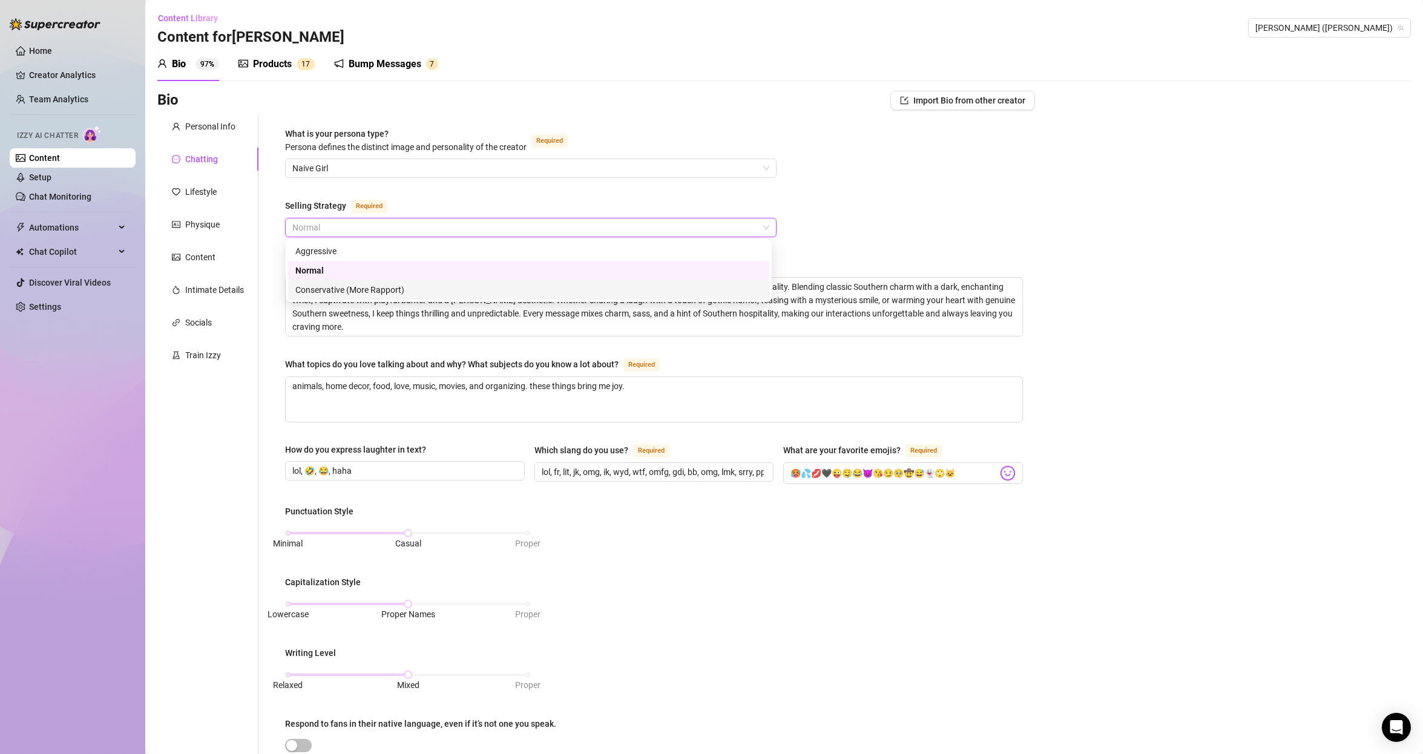
click at [369, 290] on div "Conservative (More Rapport)" at bounding box center [528, 289] width 467 height 13
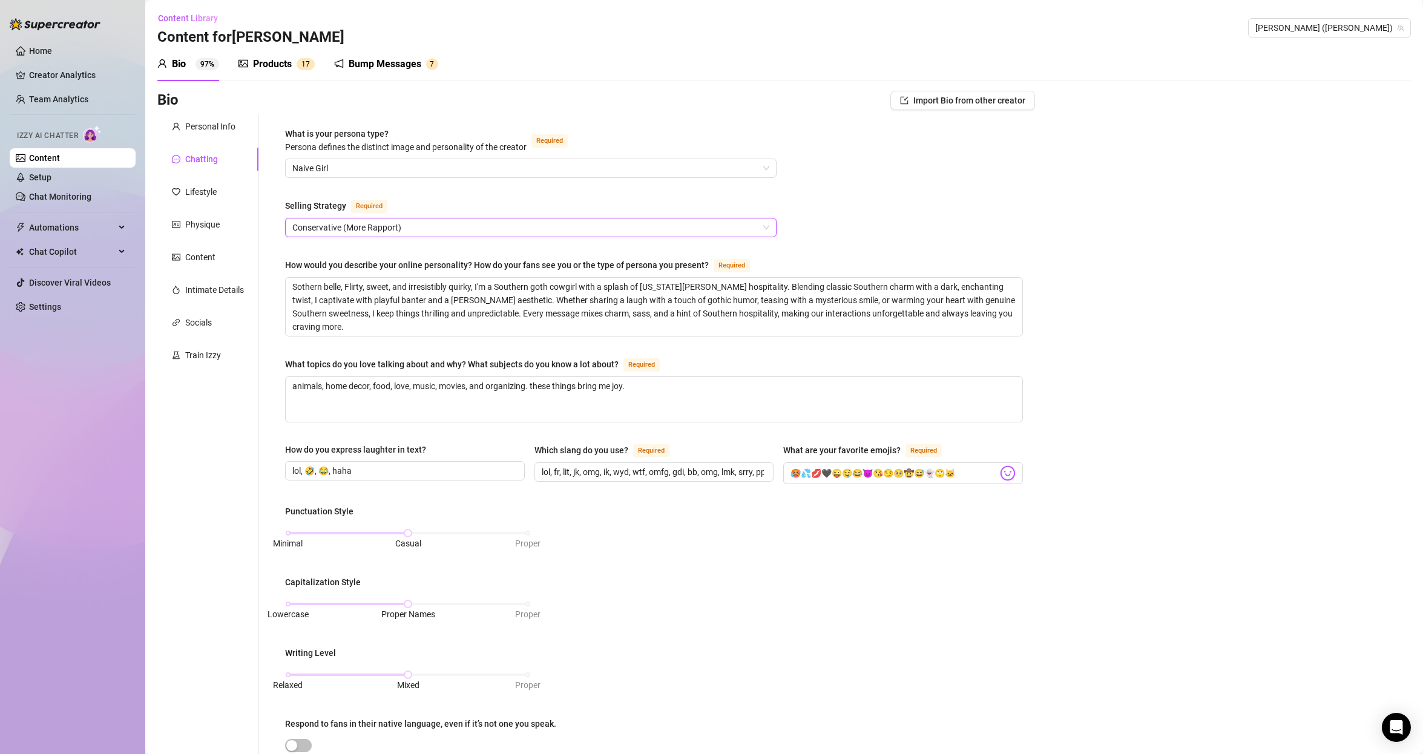
click at [405, 222] on span "Conservative (More Rapport)" at bounding box center [530, 227] width 477 height 18
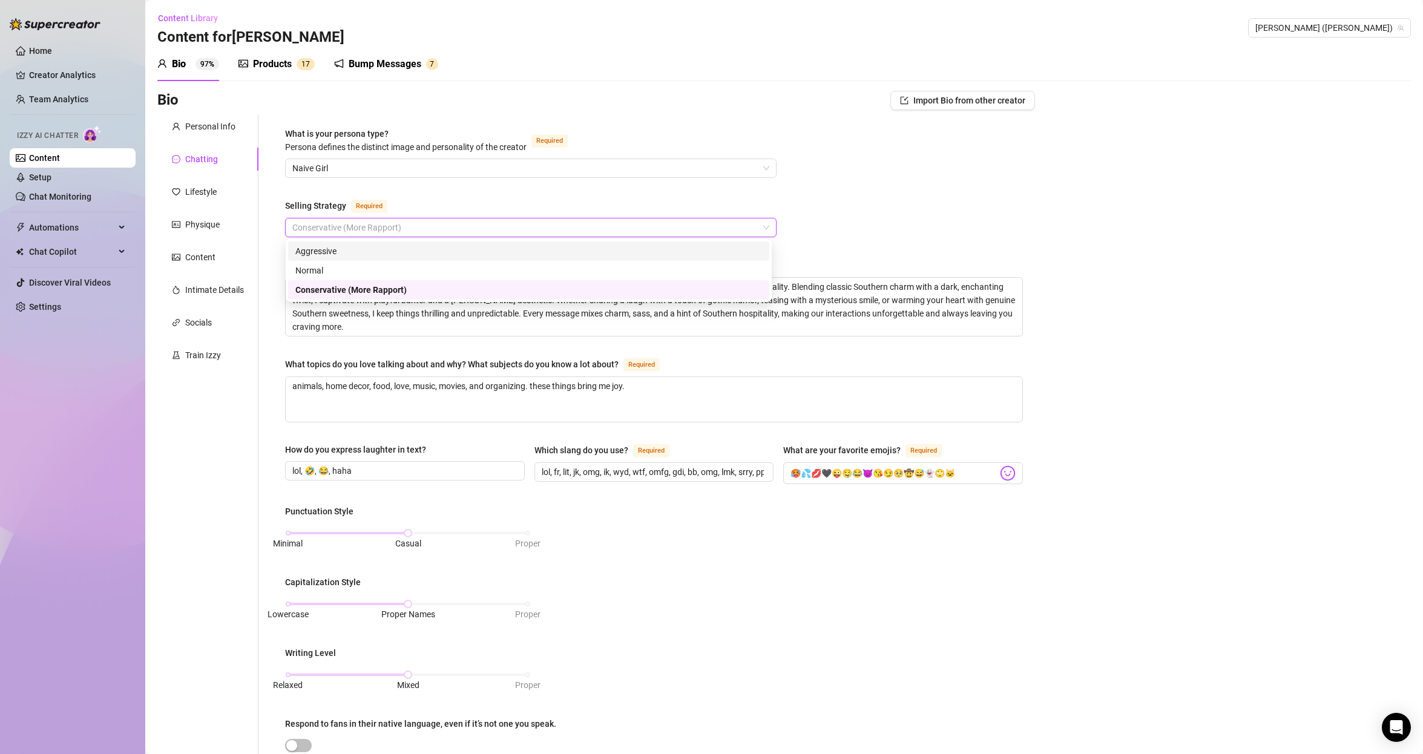
click at [460, 236] on div "Conservative (More Rapport)" at bounding box center [530, 227] width 491 height 19
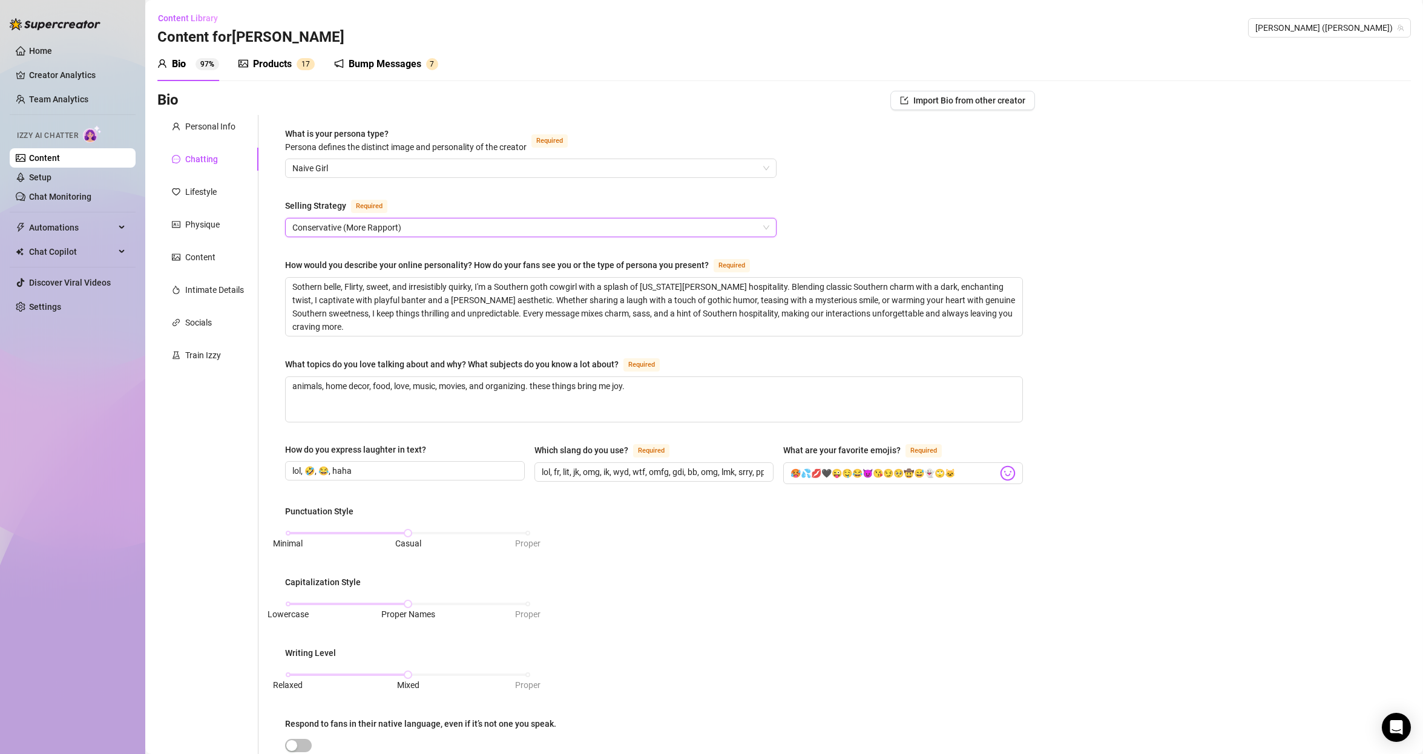
scroll to position [342, 0]
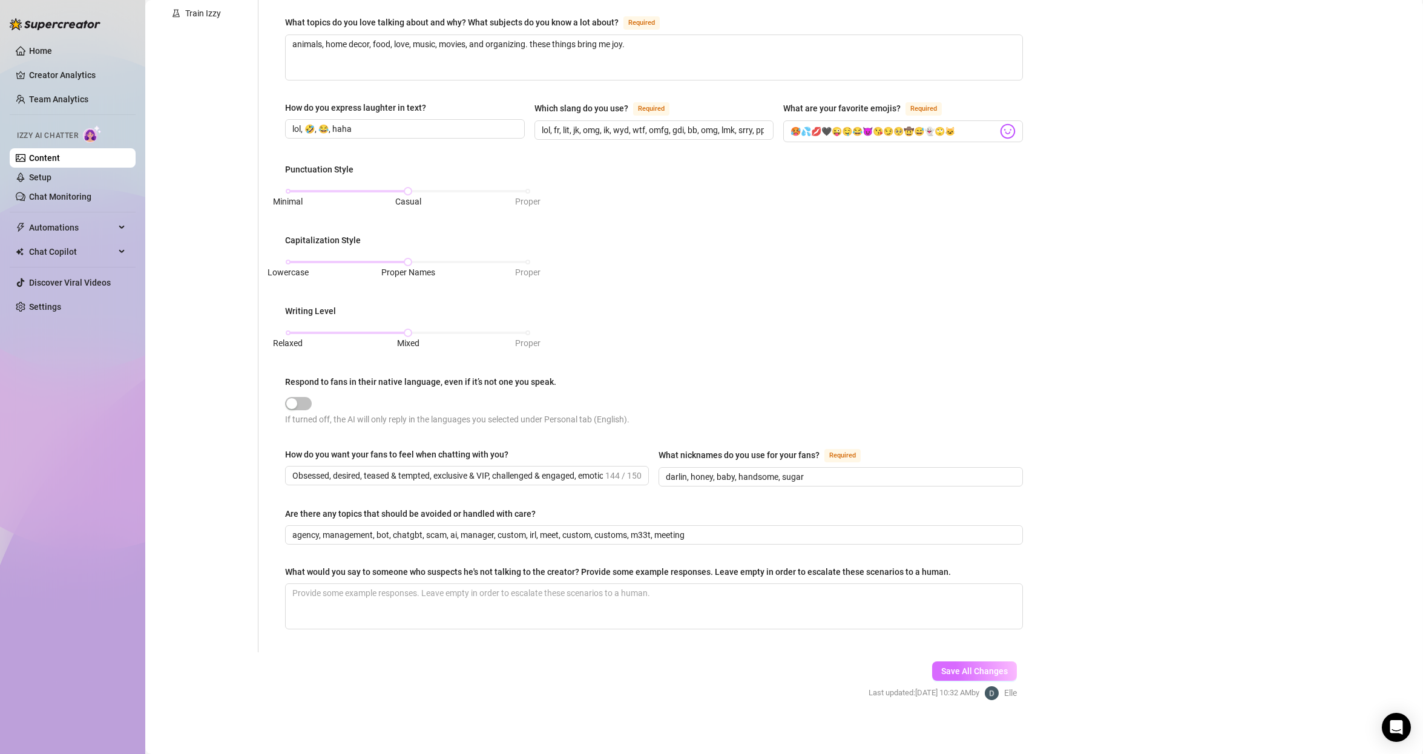
click at [971, 666] on span "Save All Changes" at bounding box center [974, 671] width 67 height 10
